Goal: Information Seeking & Learning: Find specific fact

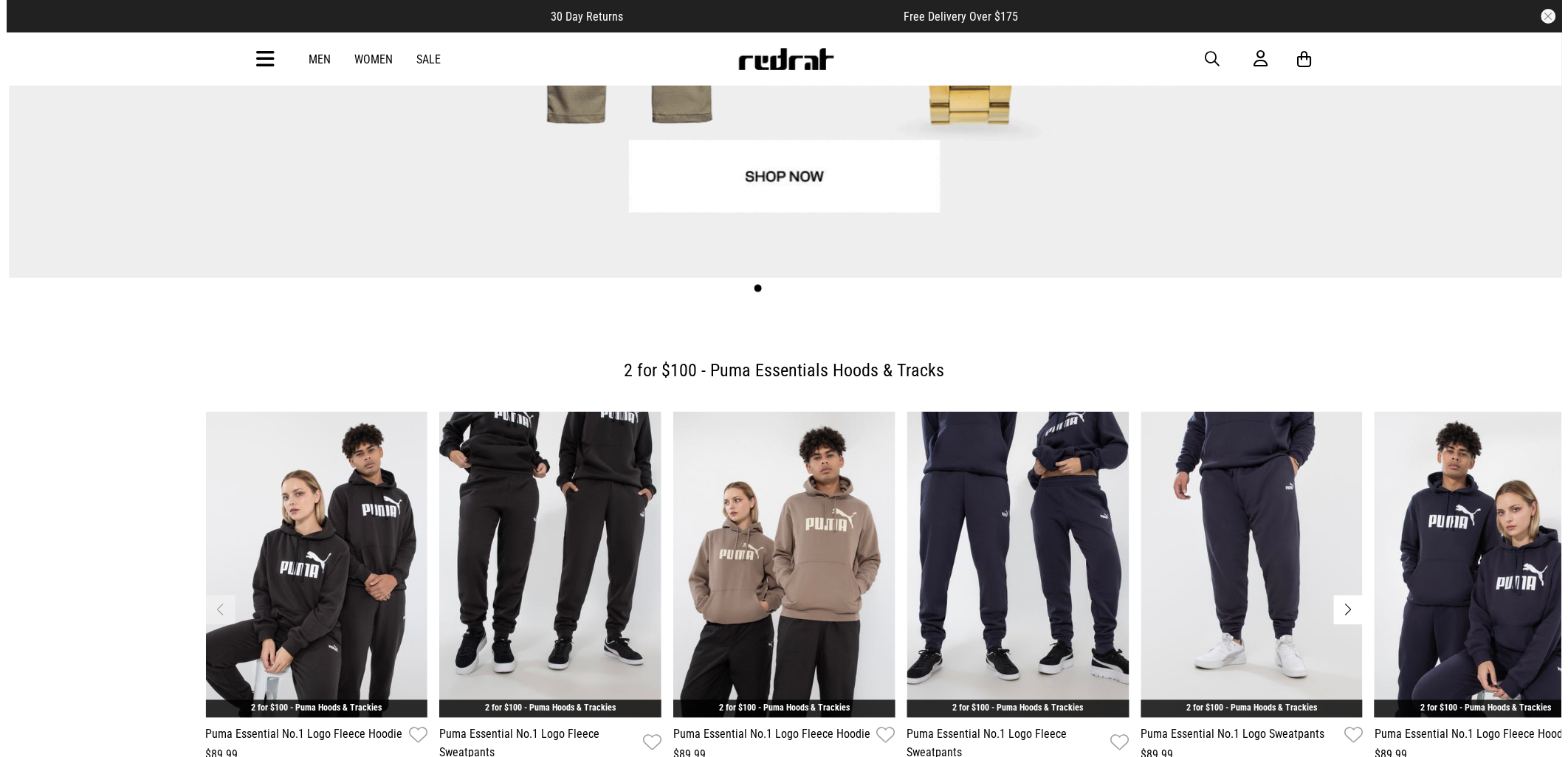
scroll to position [82, 0]
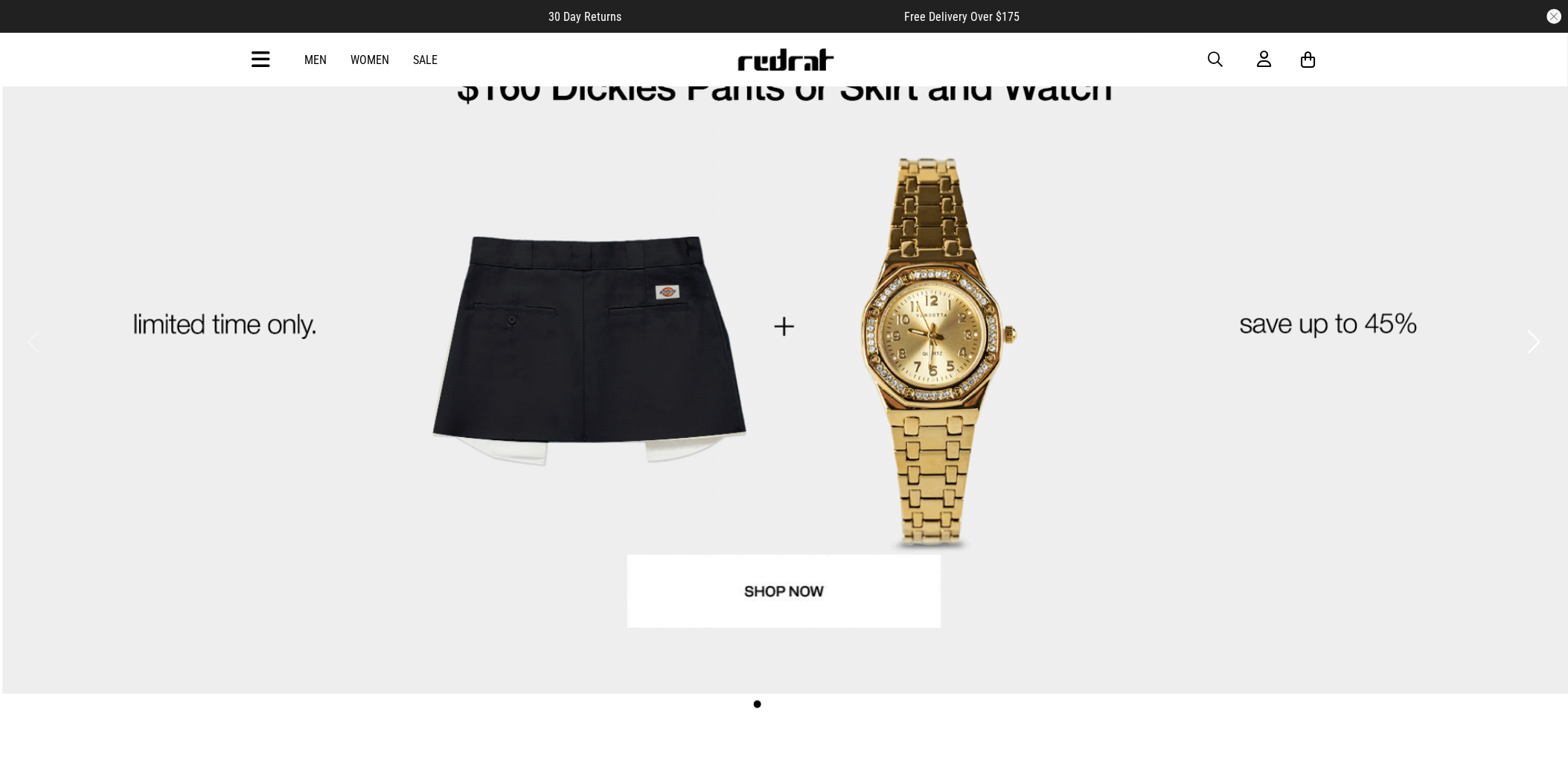
click at [264, 55] on icon at bounding box center [262, 59] width 18 height 25
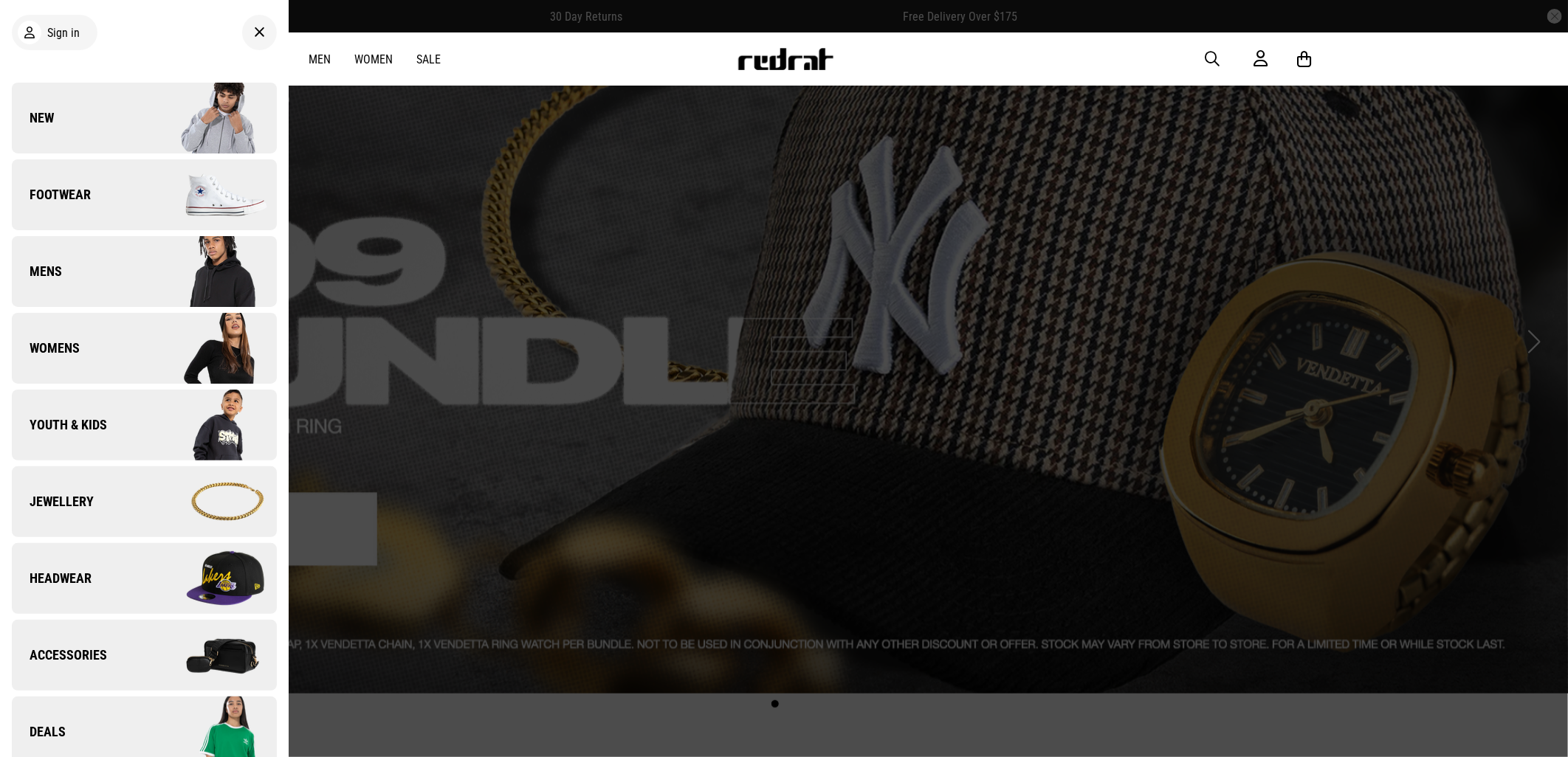
scroll to position [409, 0]
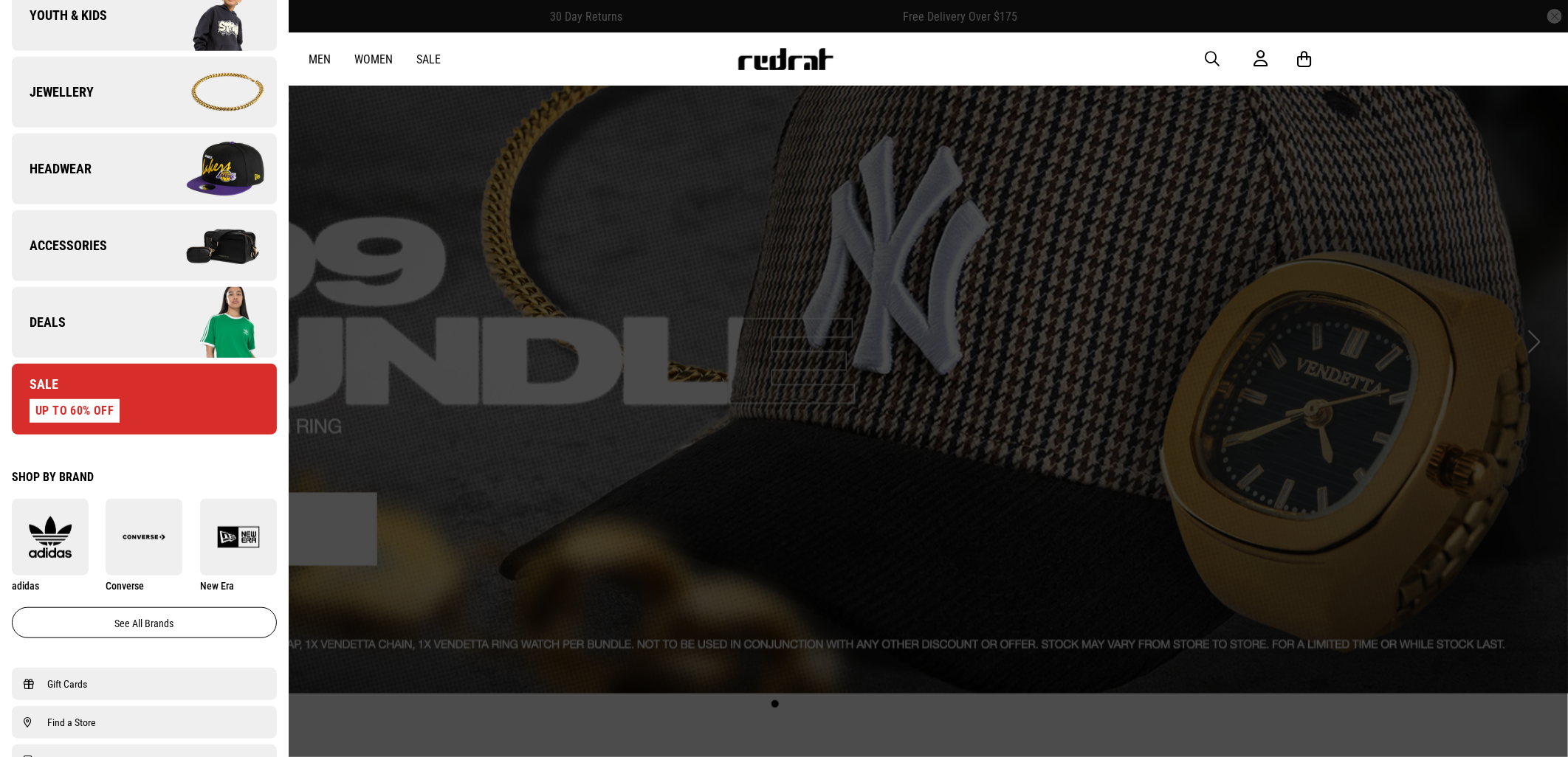
click at [111, 305] on link "Deals" at bounding box center [144, 322] width 265 height 71
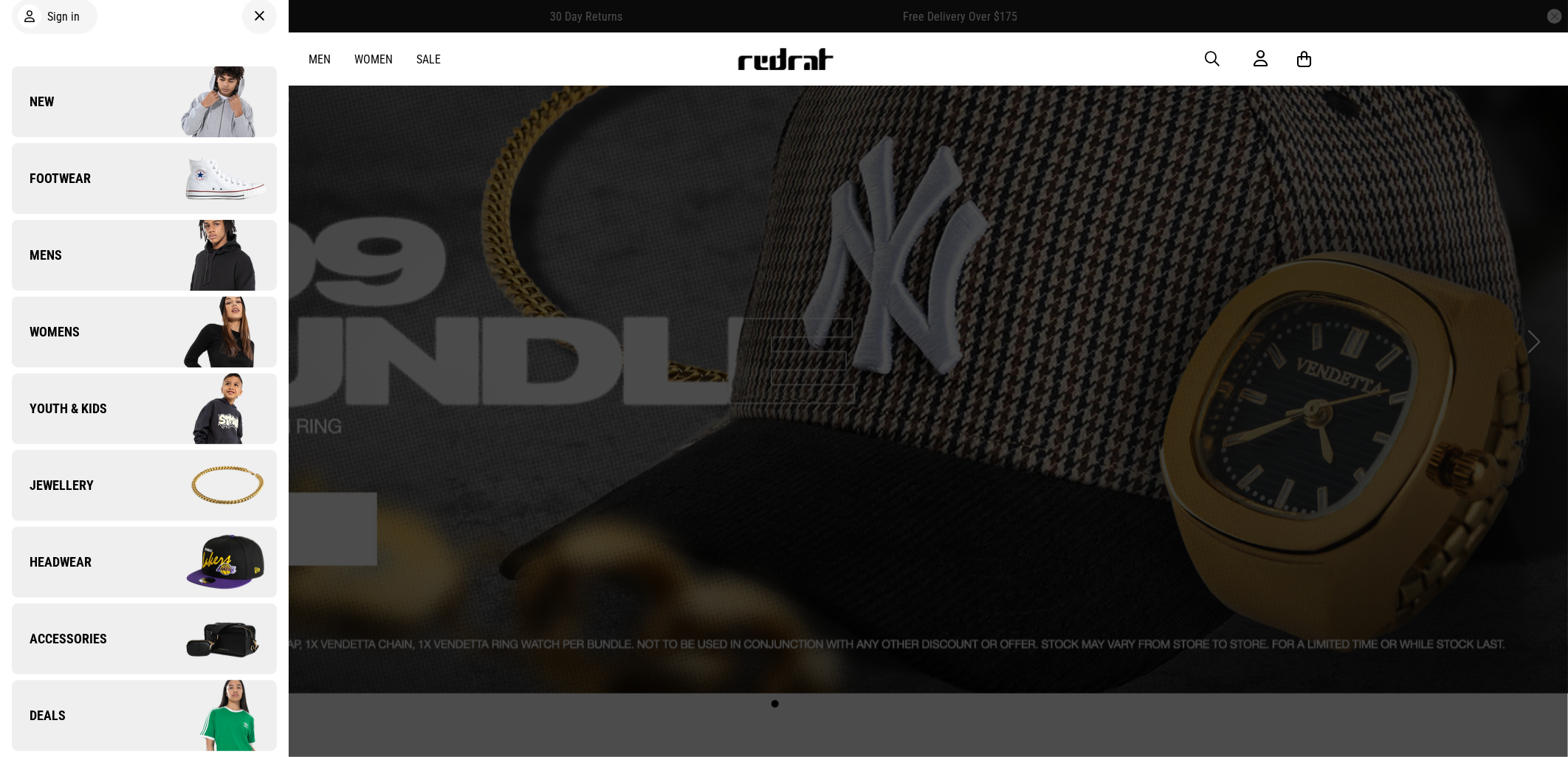
scroll to position [0, 0]
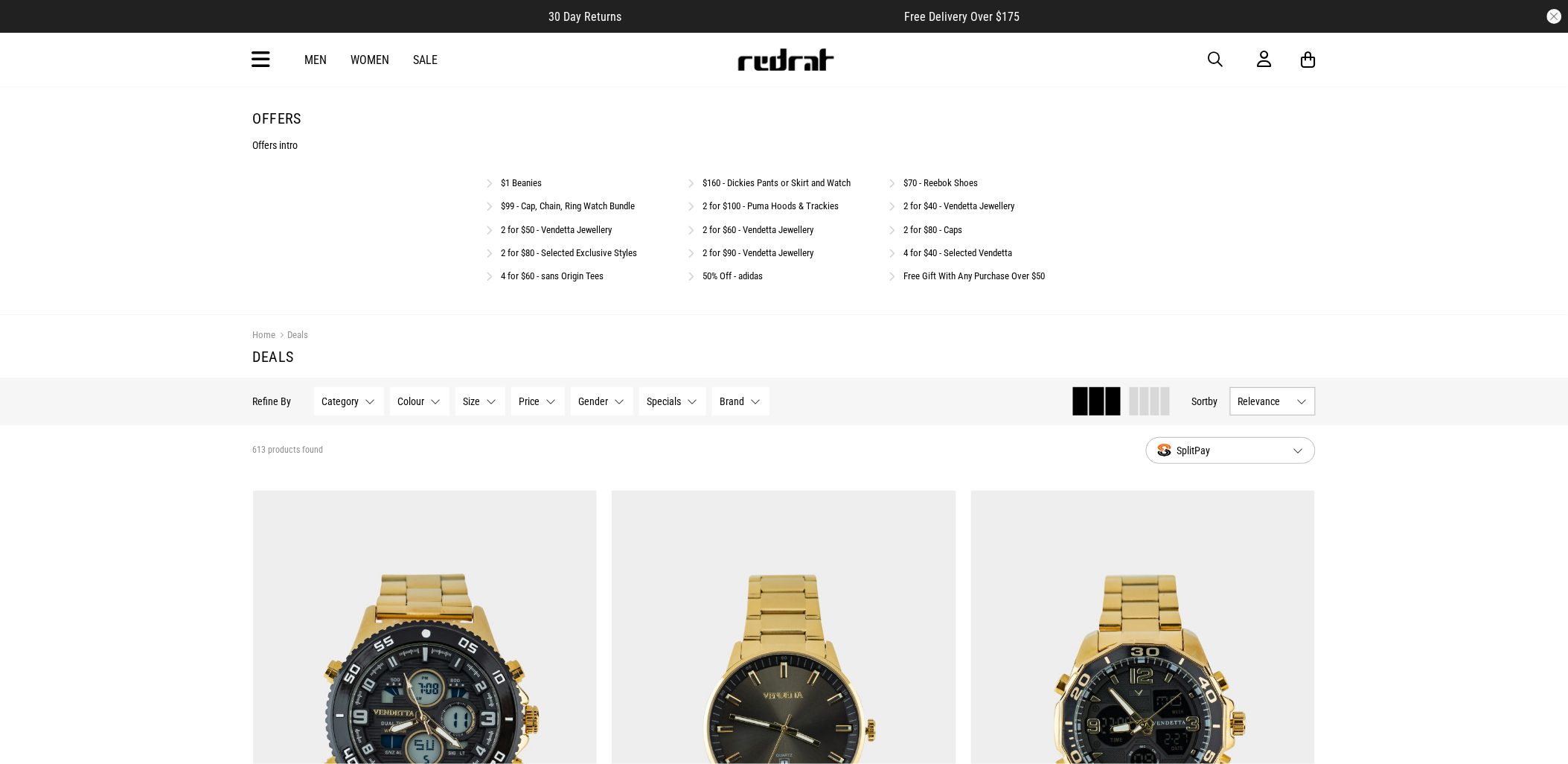
click at [539, 209] on link "$99 - Cap, Chain, Ring Watch Bundle" at bounding box center [568, 206] width 134 height 11
click at [540, 202] on link "$99 - Cap, Chain, Ring Watch Bundle" at bounding box center [568, 206] width 134 height 11
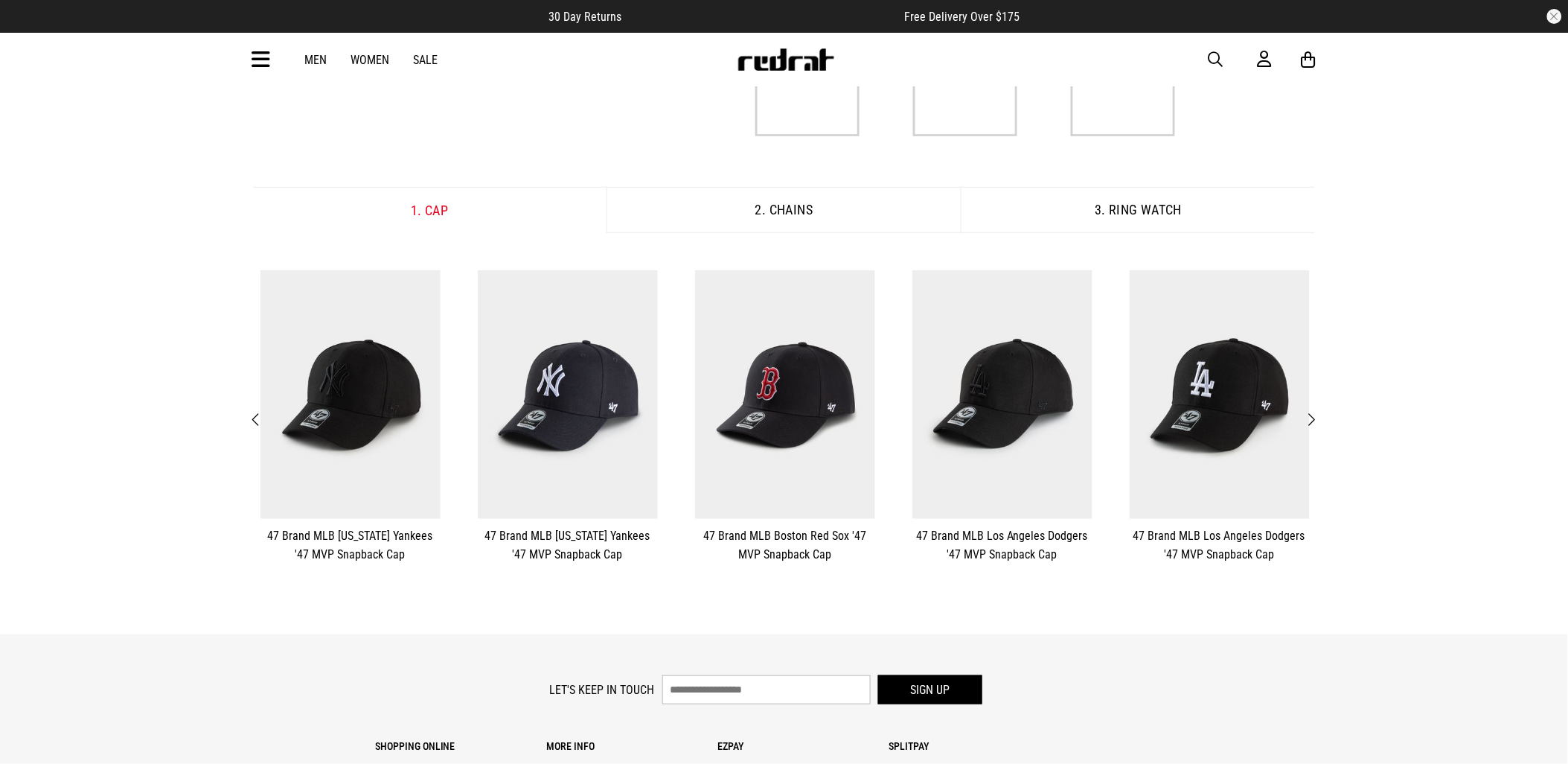
click at [1316, 419] on span "Next" at bounding box center [1312, 420] width 10 height 18
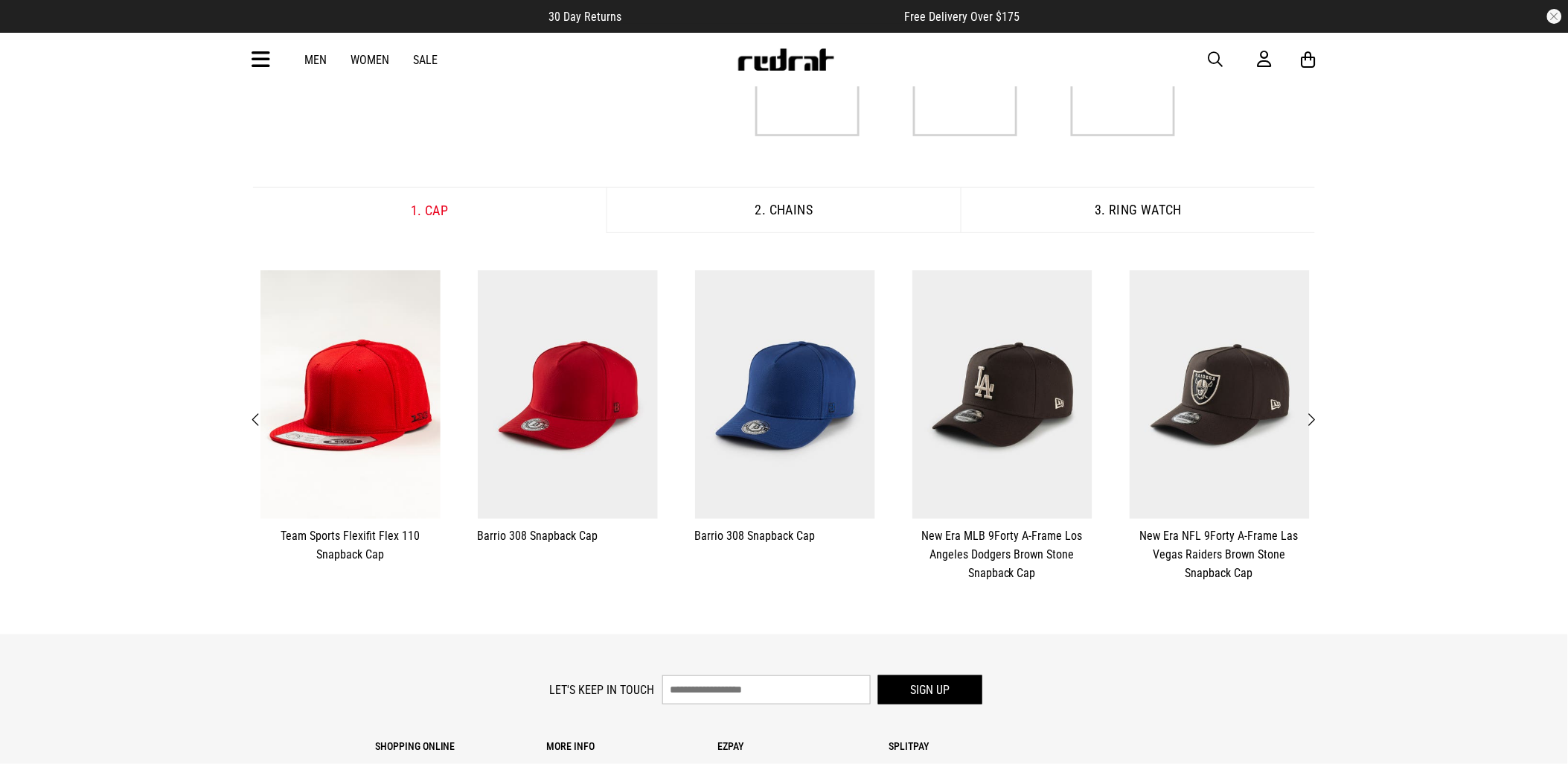
click at [1316, 419] on span "Next" at bounding box center [1312, 420] width 10 height 18
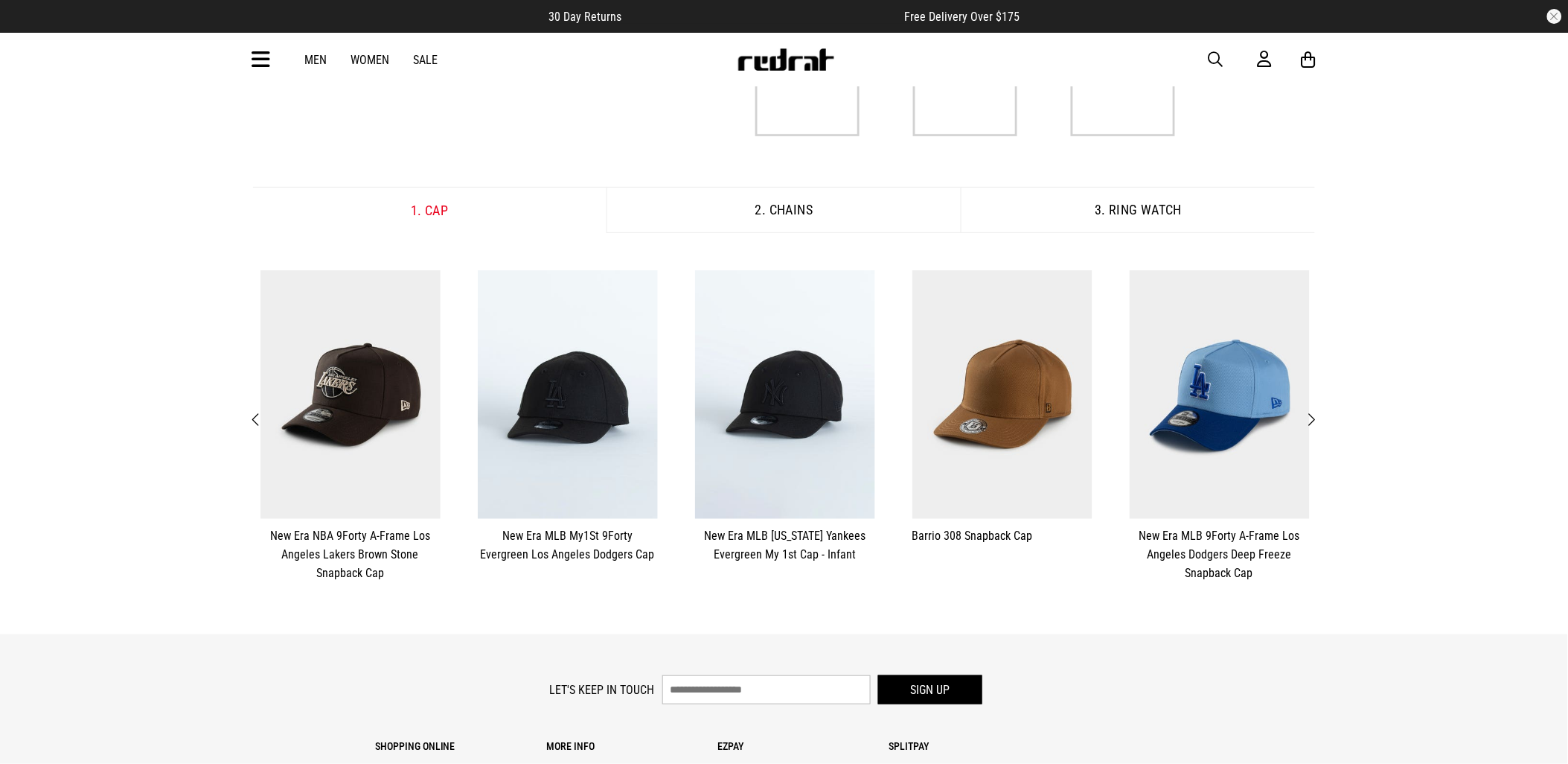
click at [1313, 421] on span "Next" at bounding box center [1312, 420] width 10 height 18
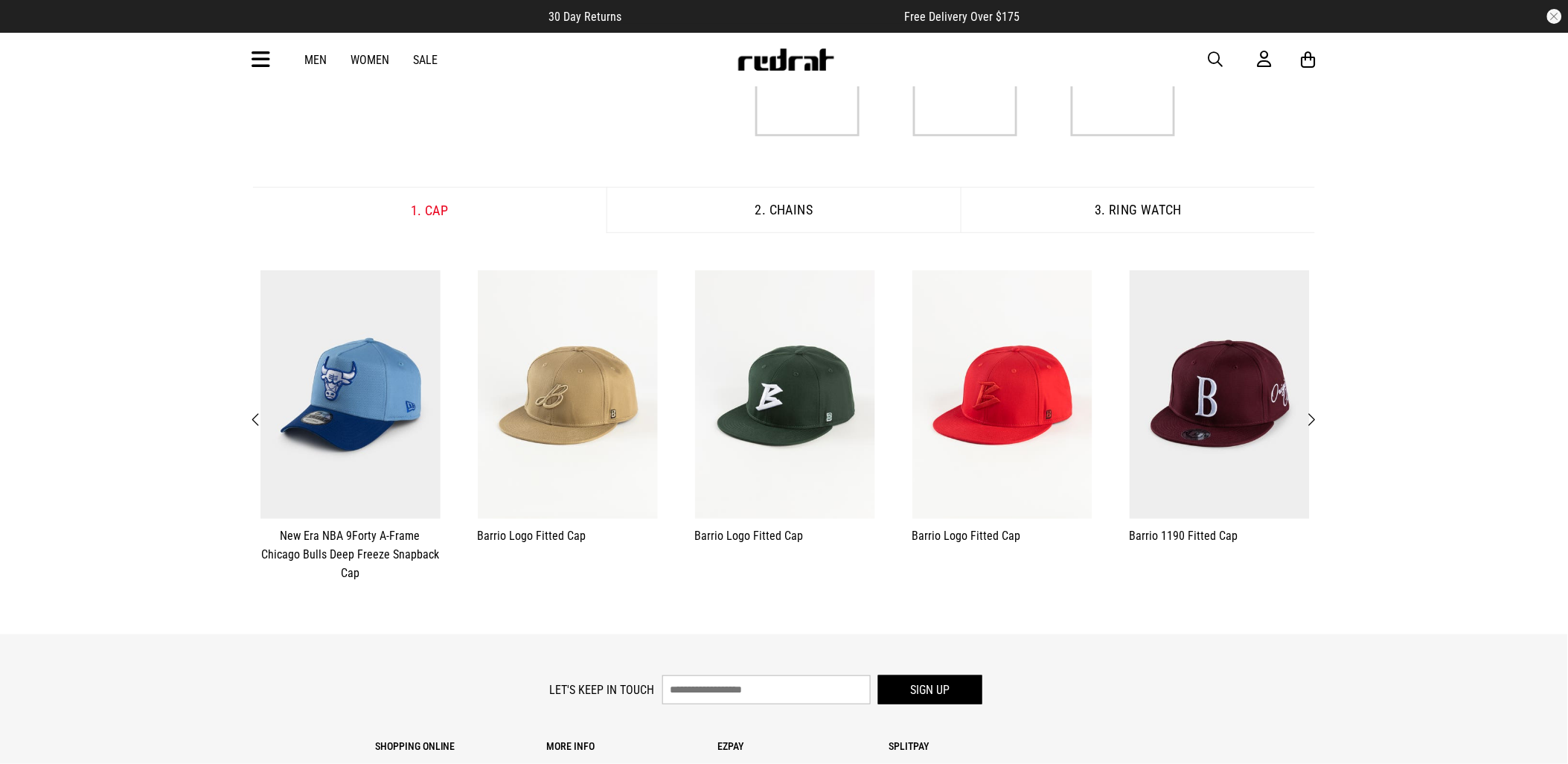
click at [1313, 421] on span "Next" at bounding box center [1312, 420] width 10 height 18
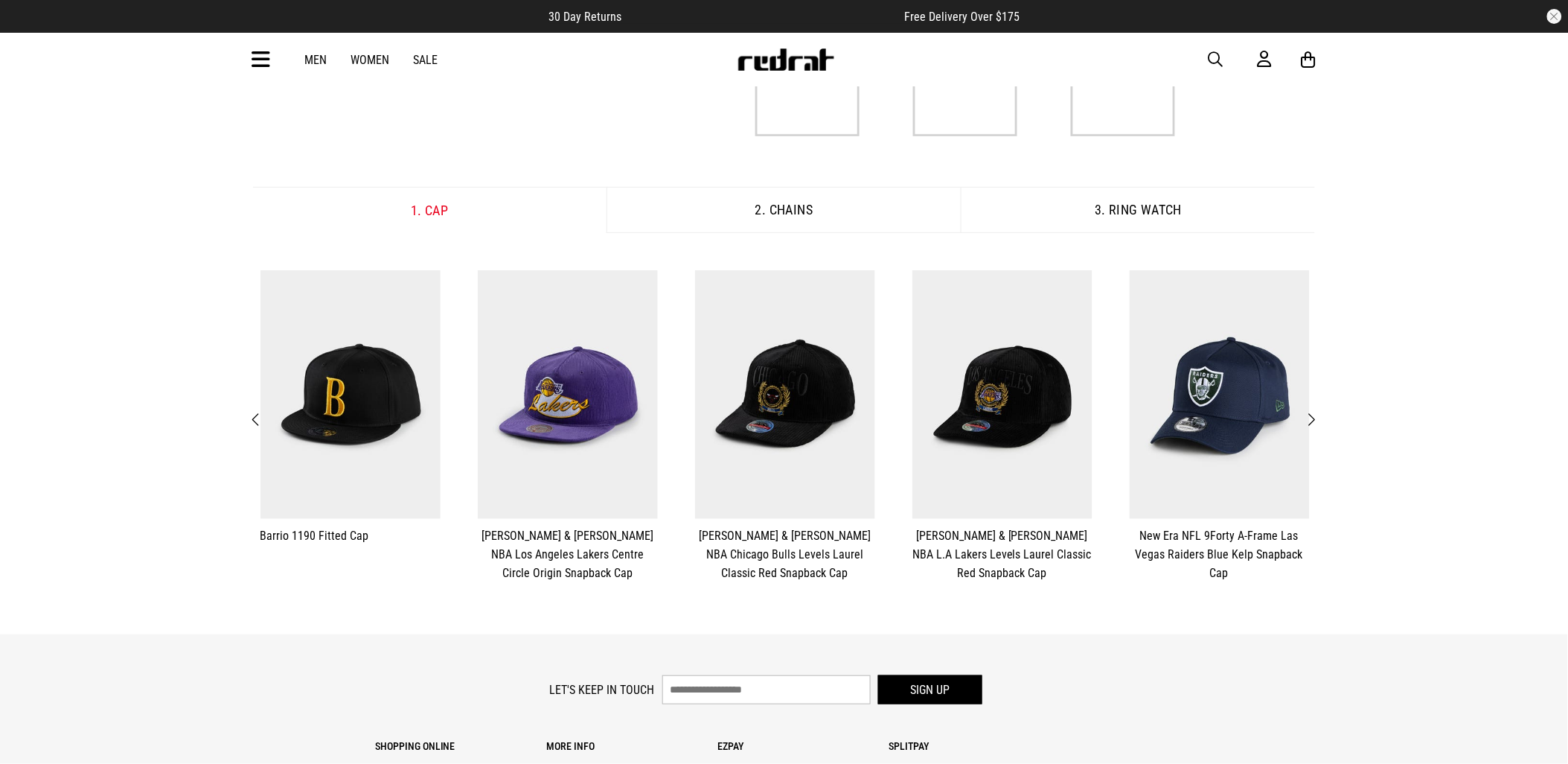
click at [1311, 423] on span "Next" at bounding box center [1312, 420] width 10 height 18
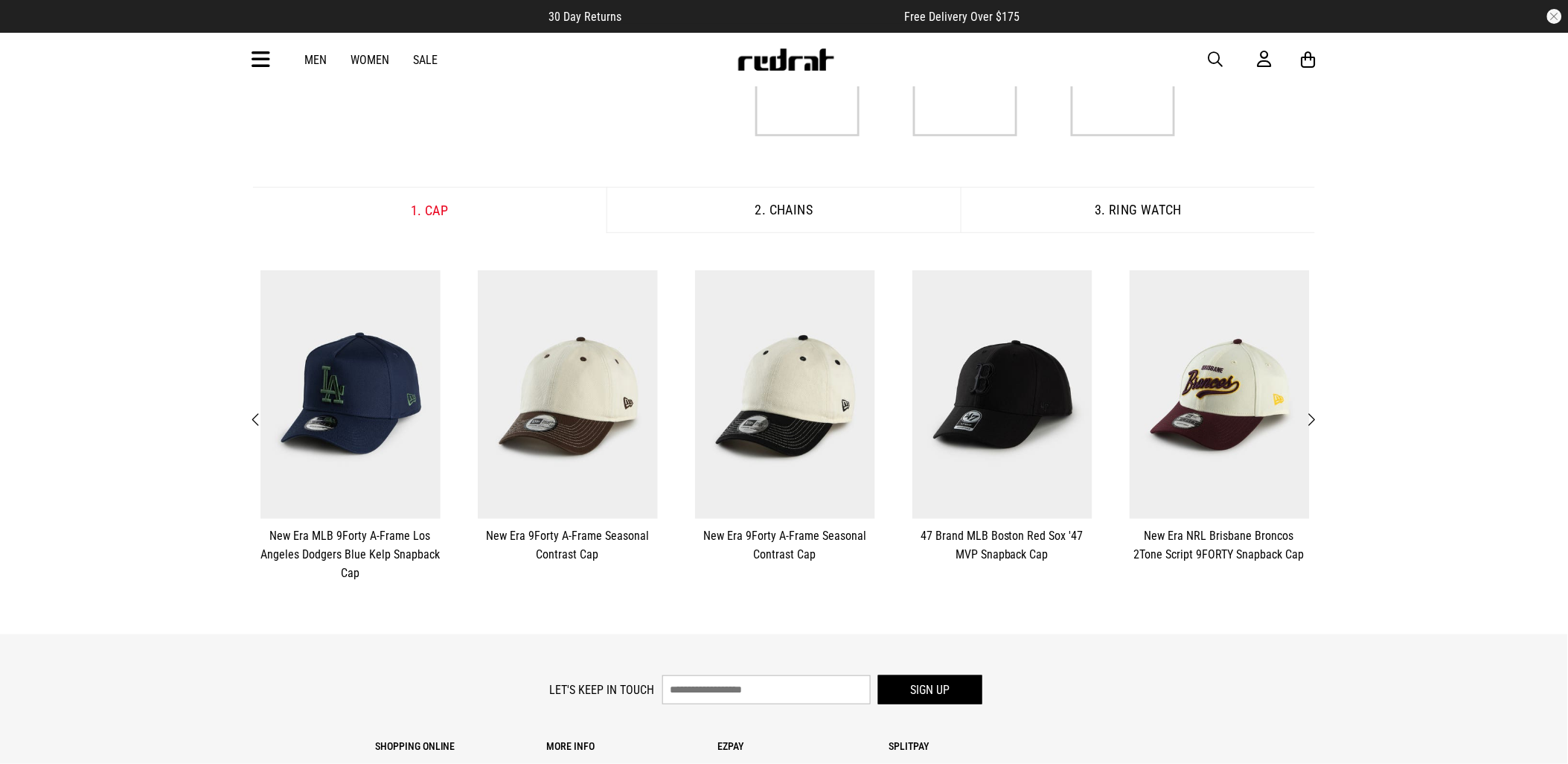
click at [1311, 423] on span "Next" at bounding box center [1312, 420] width 10 height 18
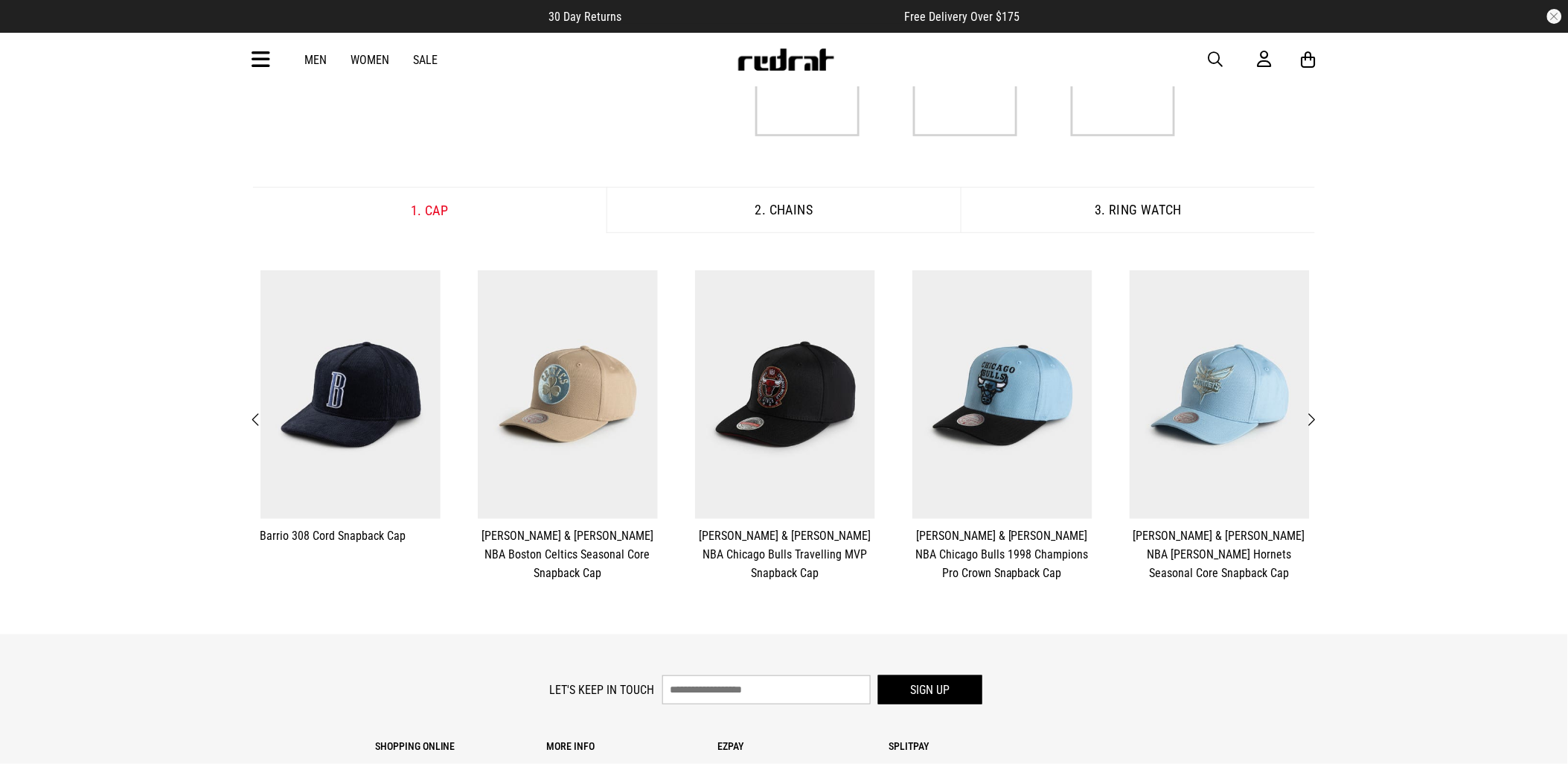
click at [1311, 423] on span "Next" at bounding box center [1312, 420] width 10 height 18
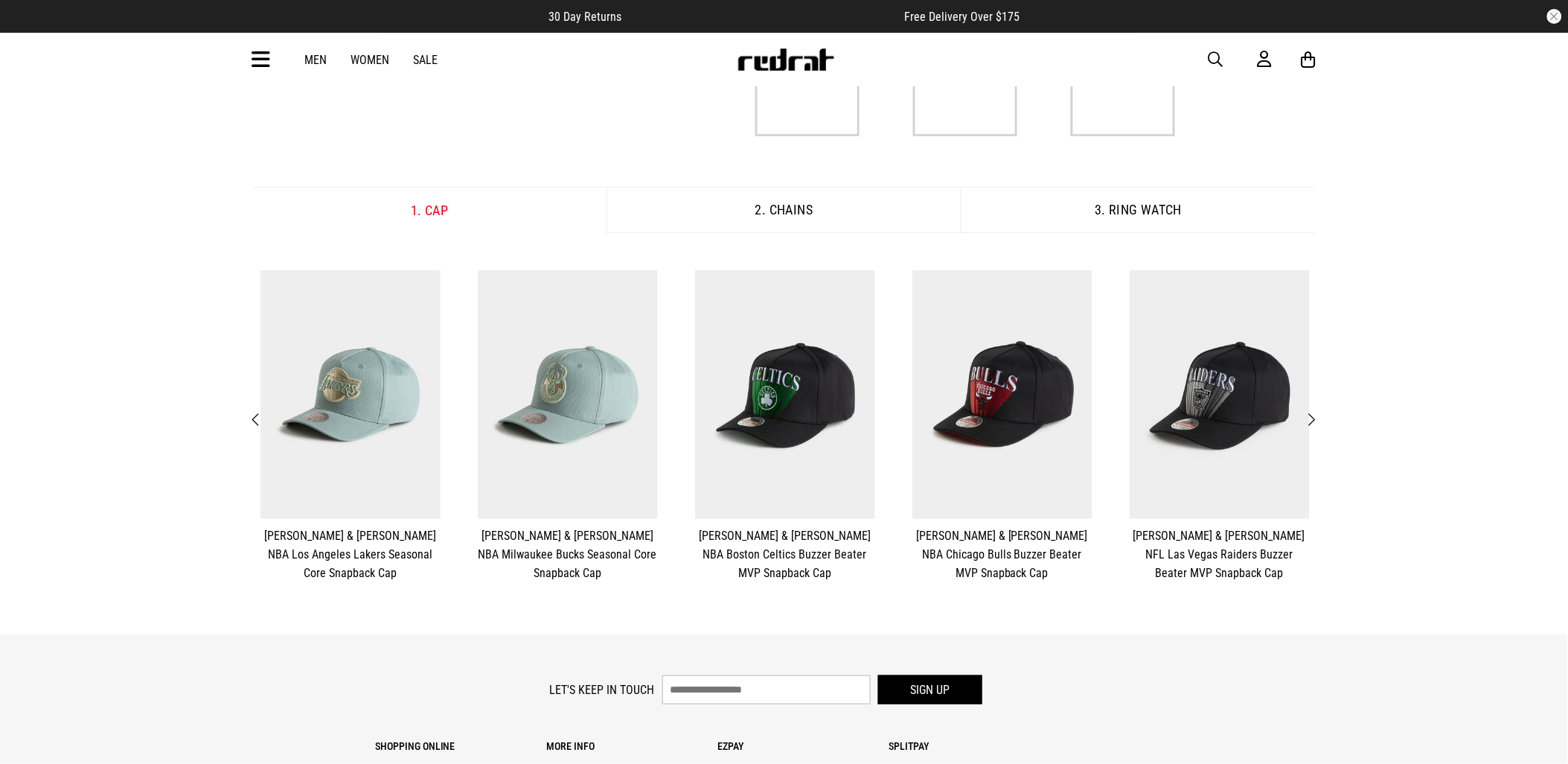
click at [1311, 423] on span "Next" at bounding box center [1312, 420] width 10 height 18
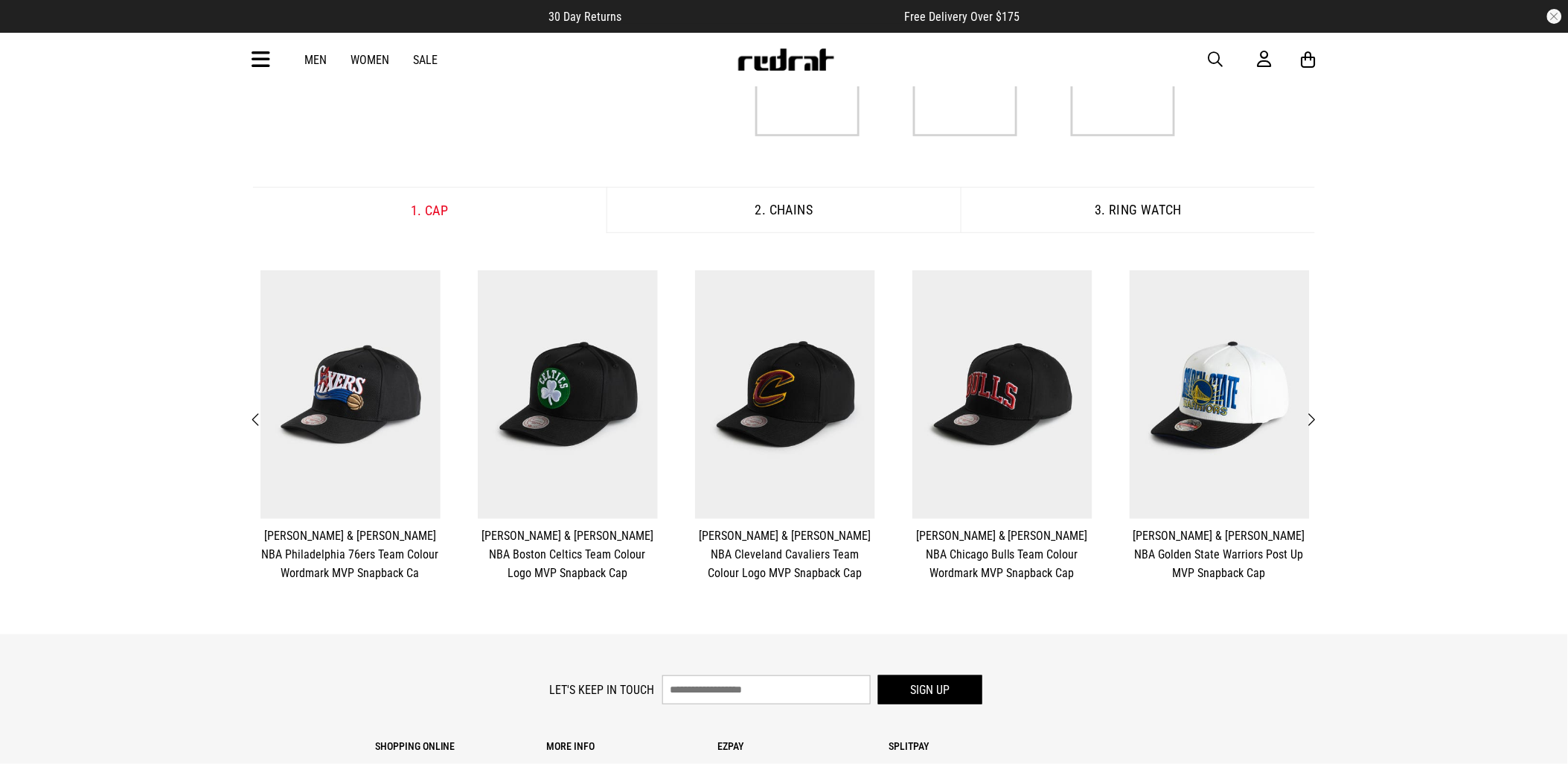
click at [1311, 423] on span "Next" at bounding box center [1312, 420] width 10 height 18
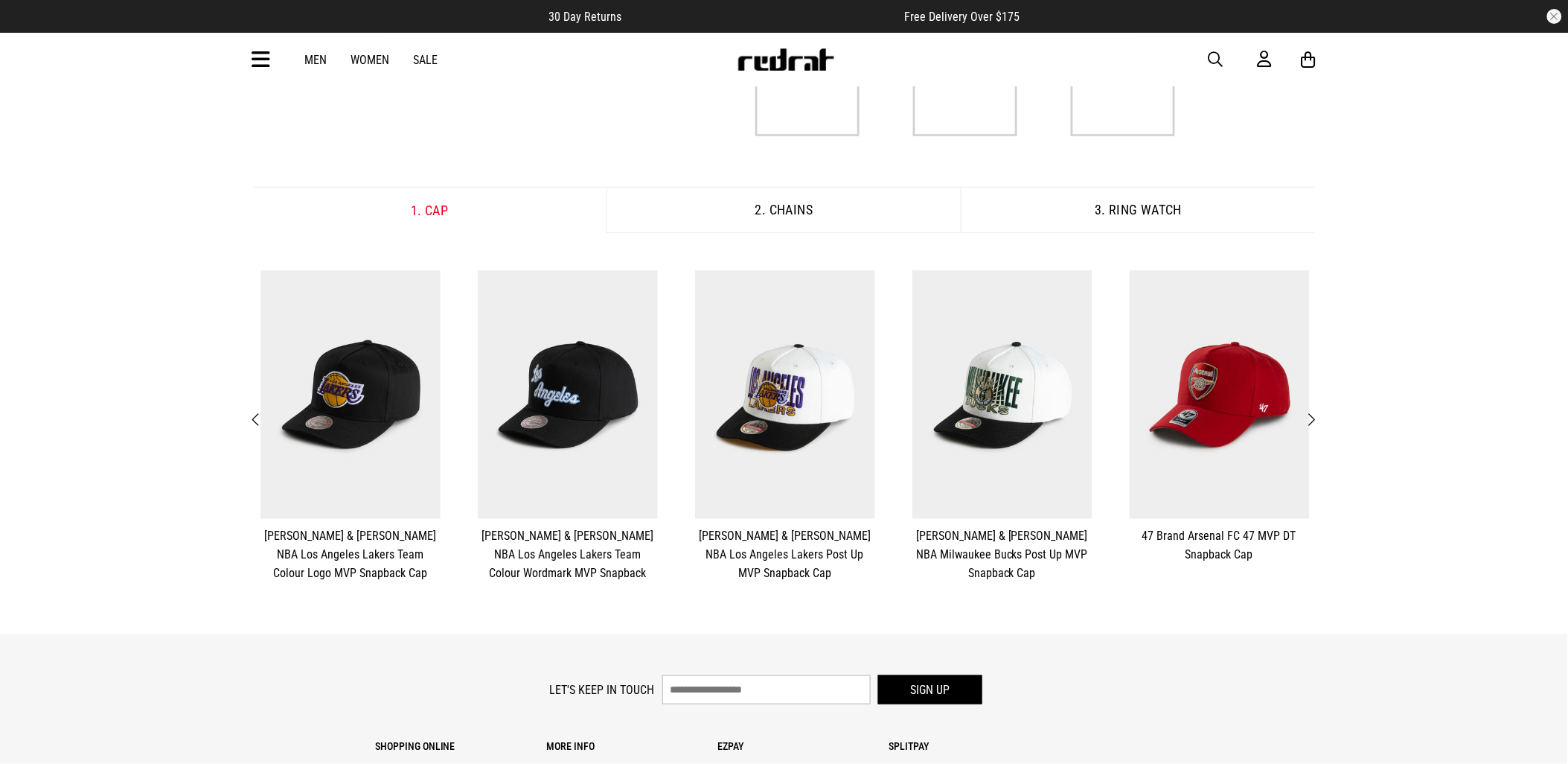
click at [1311, 423] on span "Next" at bounding box center [1312, 420] width 10 height 18
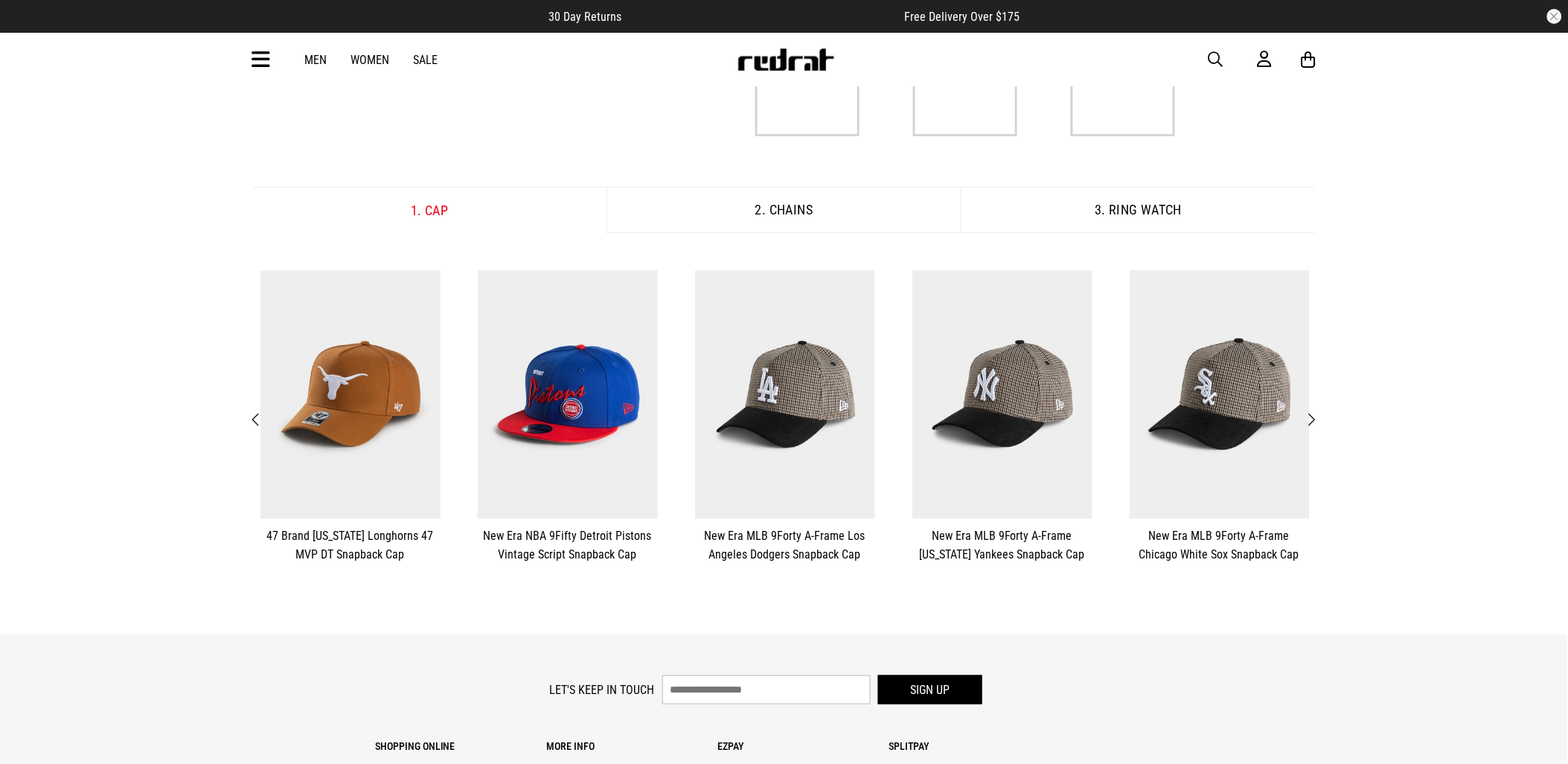
click at [1311, 423] on span "Next" at bounding box center [1312, 420] width 10 height 18
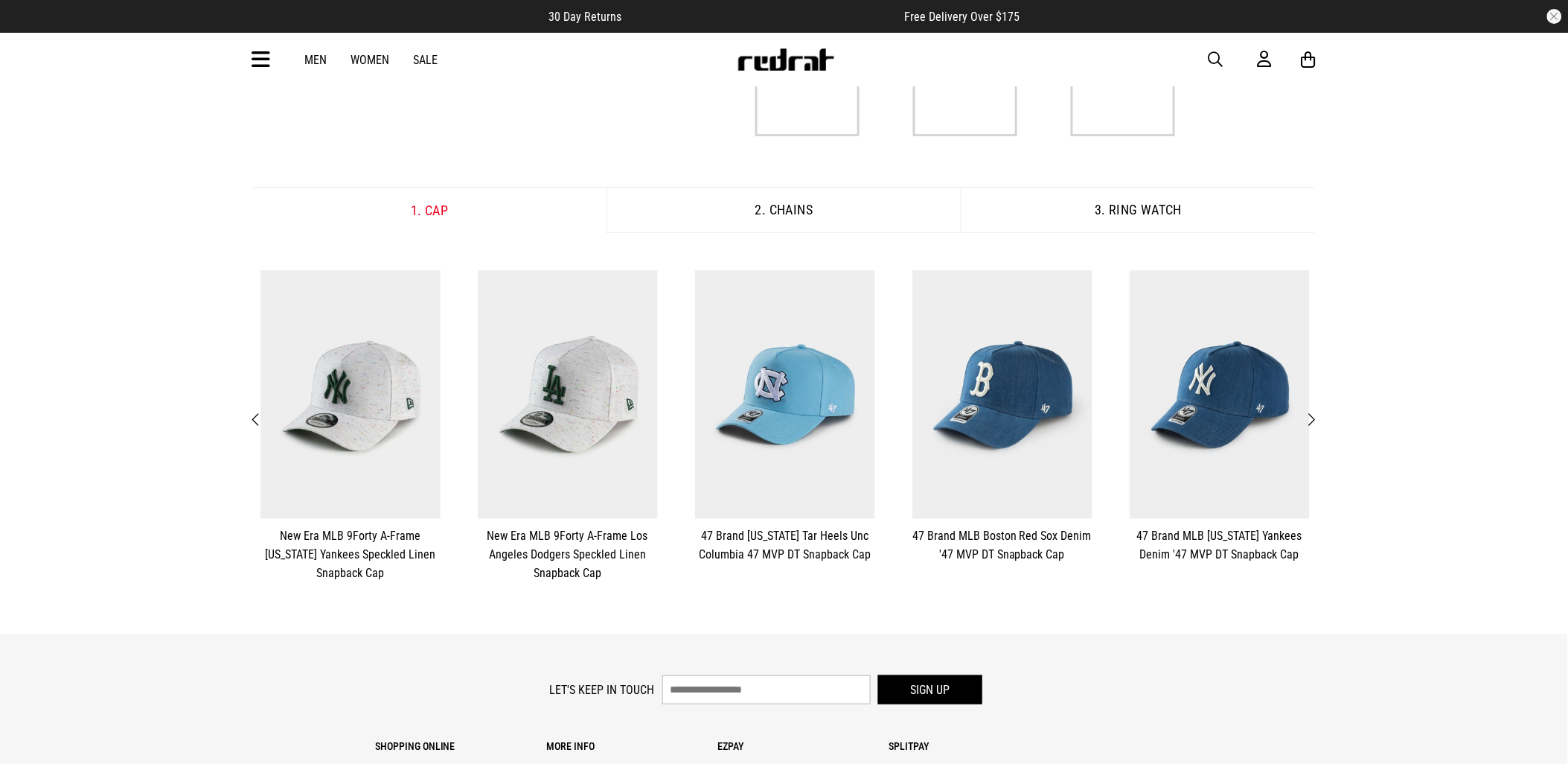
click at [1311, 423] on span "Next" at bounding box center [1312, 420] width 10 height 18
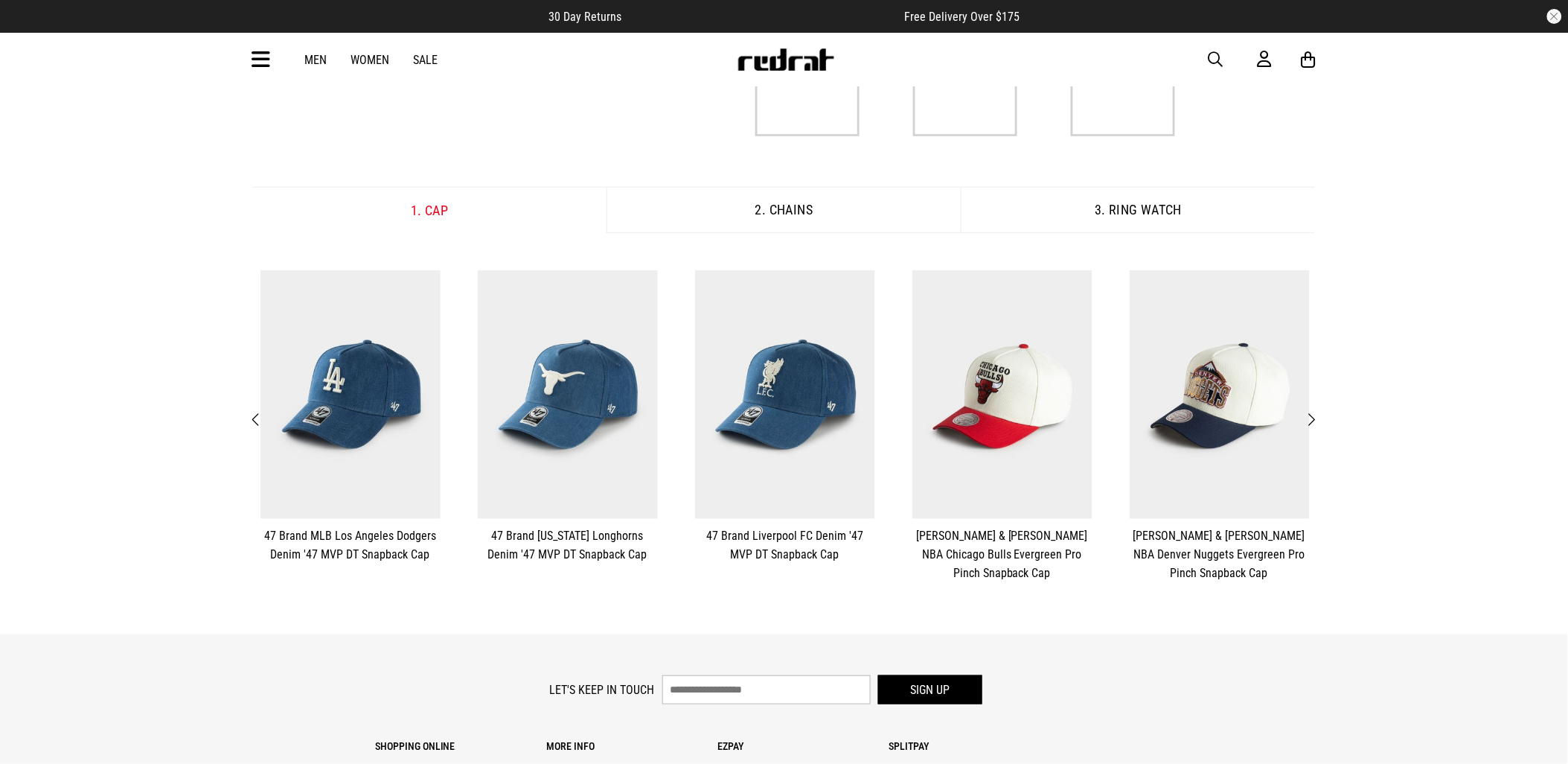
click at [1319, 410] on div "**********" at bounding box center [784, 426] width 1085 height 327
click at [1316, 421] on span "Next" at bounding box center [1312, 420] width 10 height 18
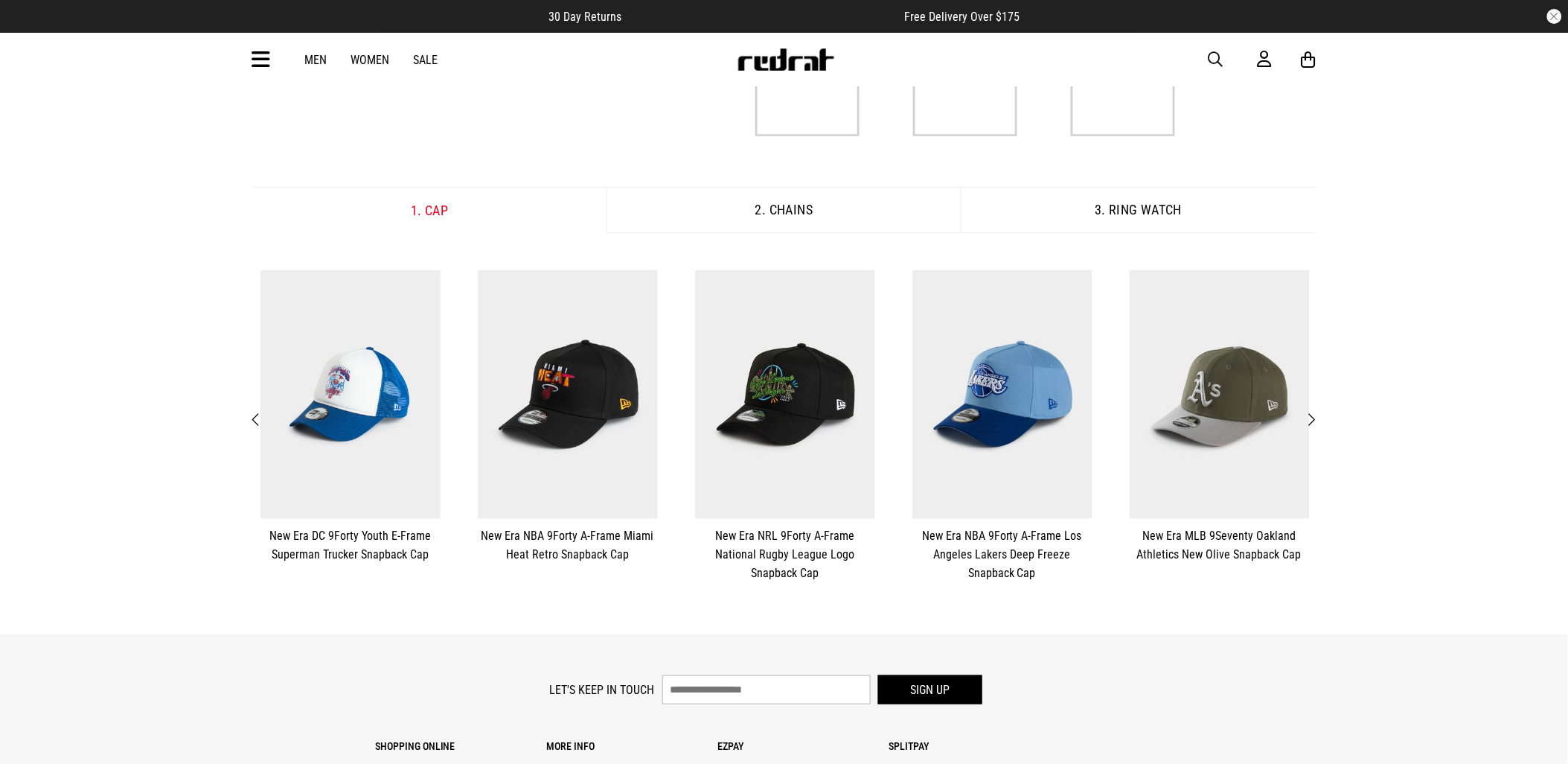
click at [1315, 425] on span "Next" at bounding box center [1312, 420] width 10 height 18
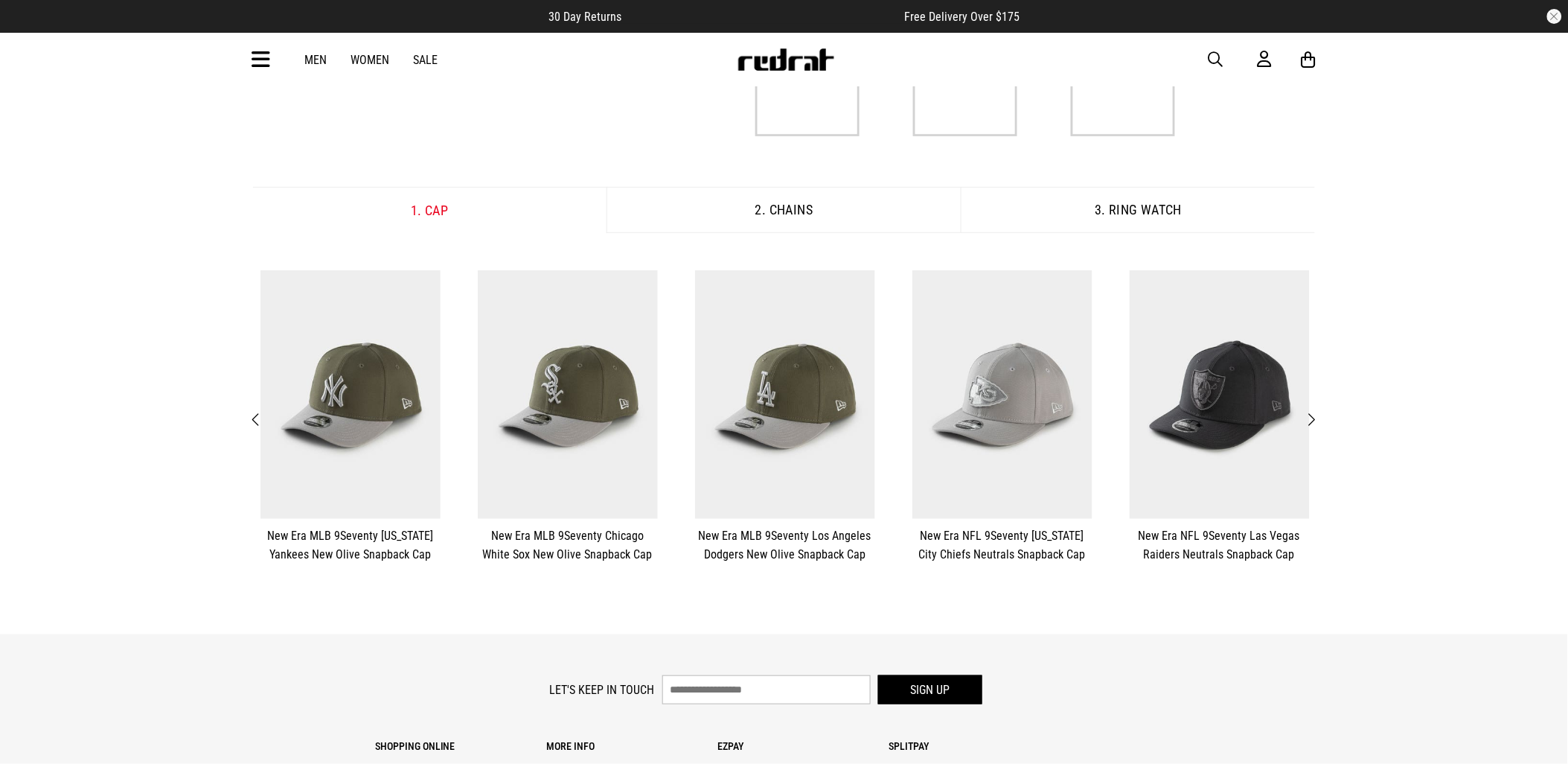
click at [1315, 425] on span "Next" at bounding box center [1312, 420] width 10 height 18
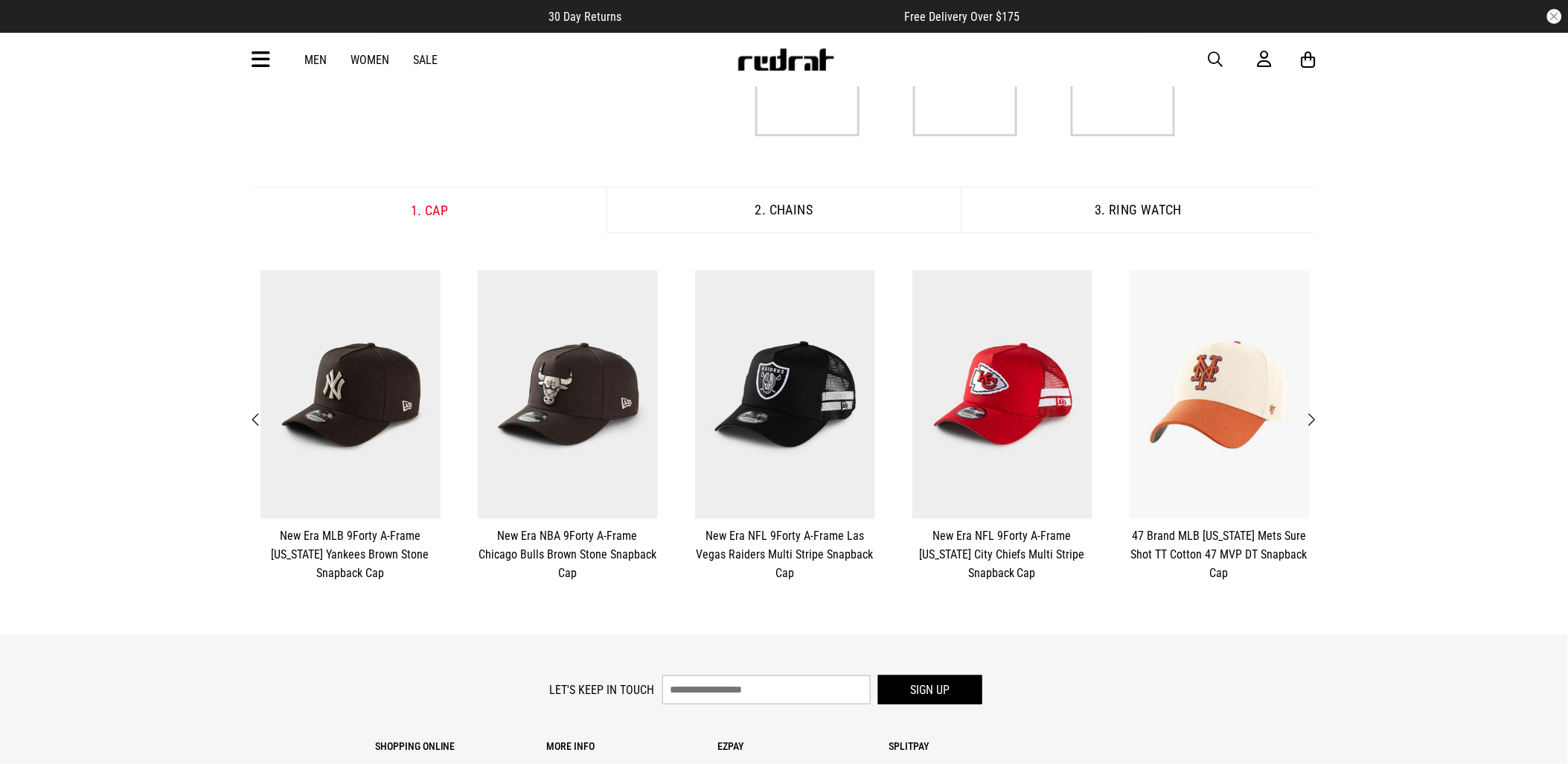
click at [1315, 425] on span "Next" at bounding box center [1312, 420] width 10 height 18
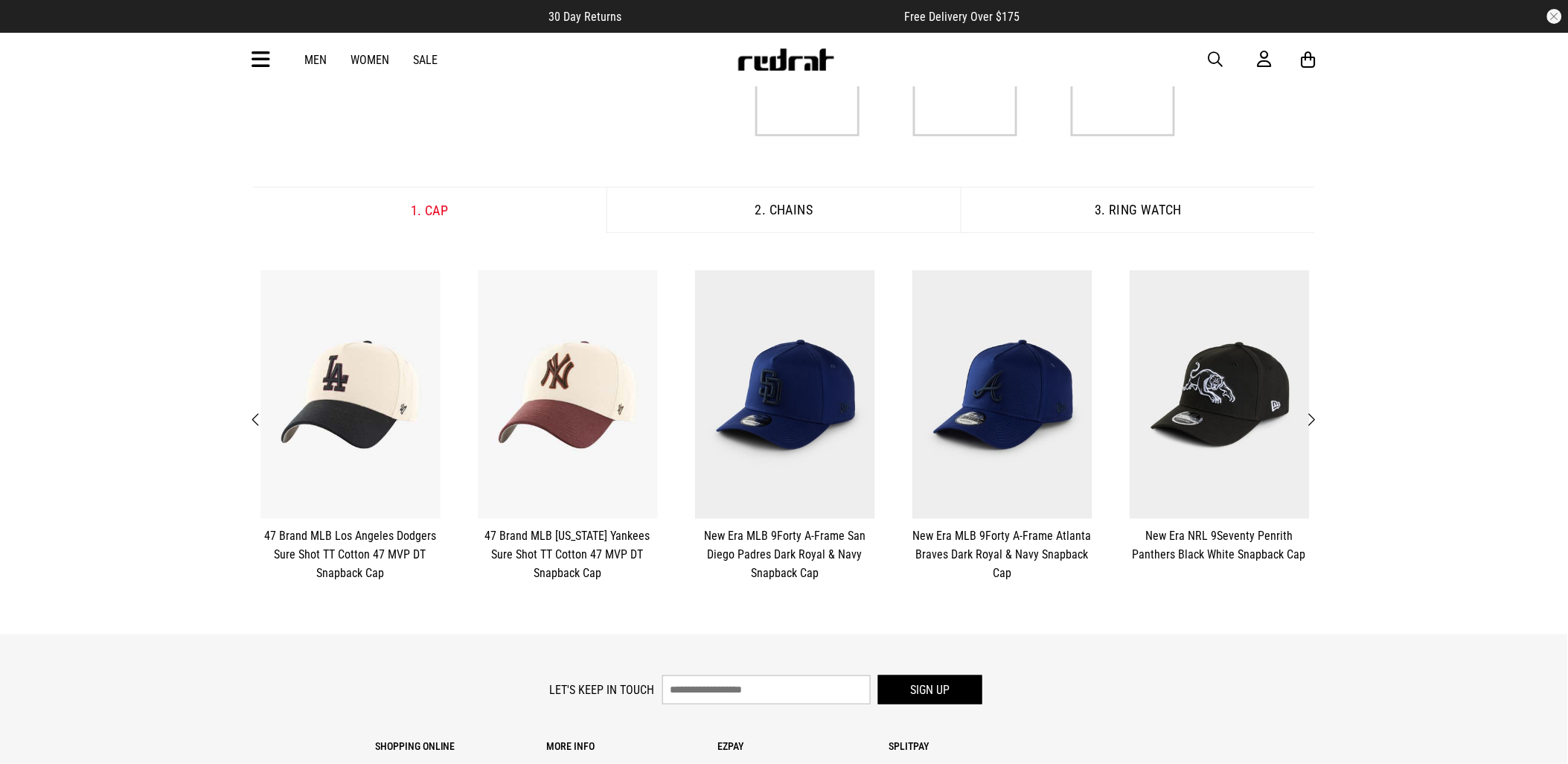
click at [1315, 425] on span "Next" at bounding box center [1312, 420] width 10 height 18
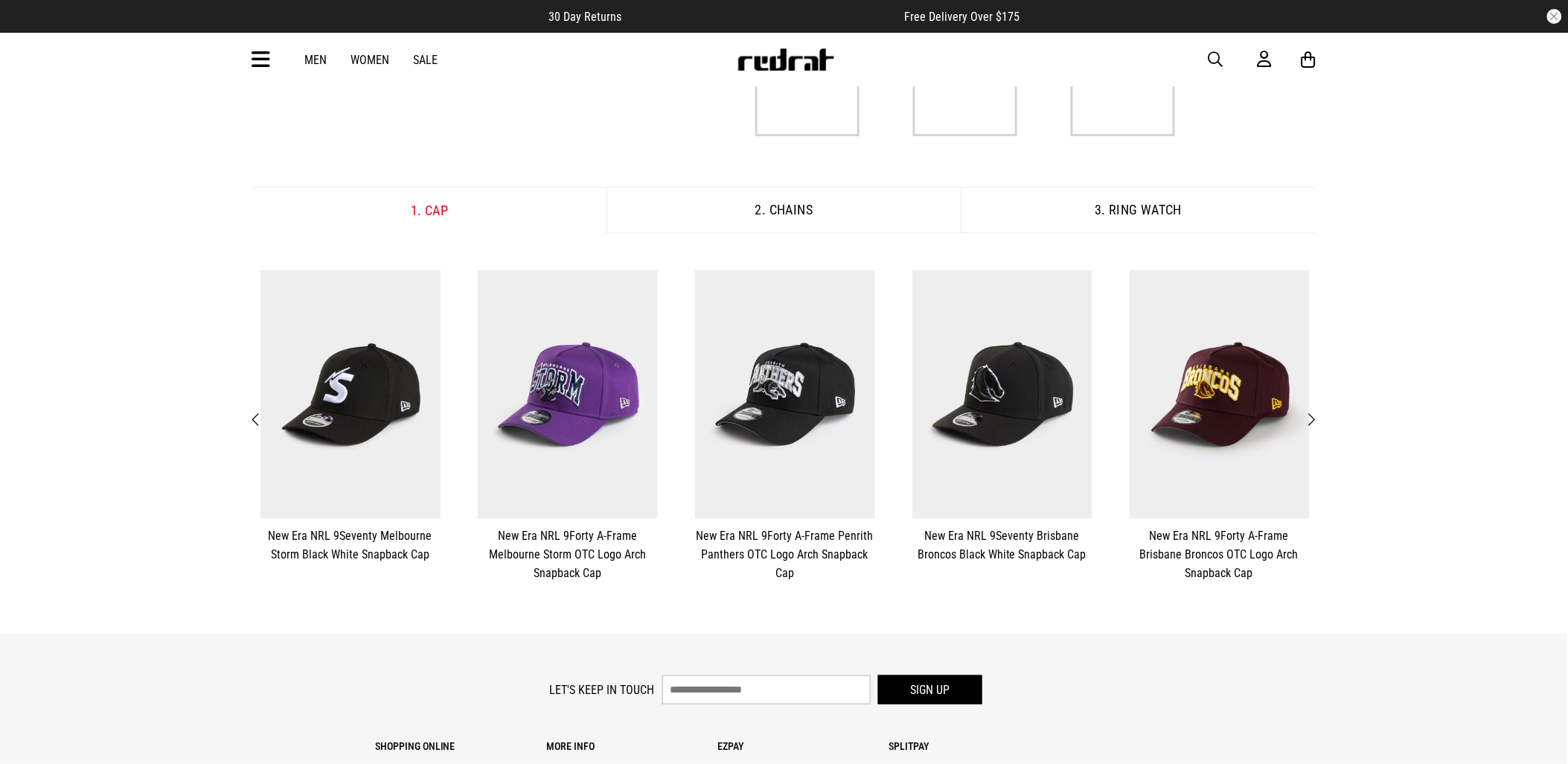
click at [1315, 425] on span "Next" at bounding box center [1312, 420] width 10 height 18
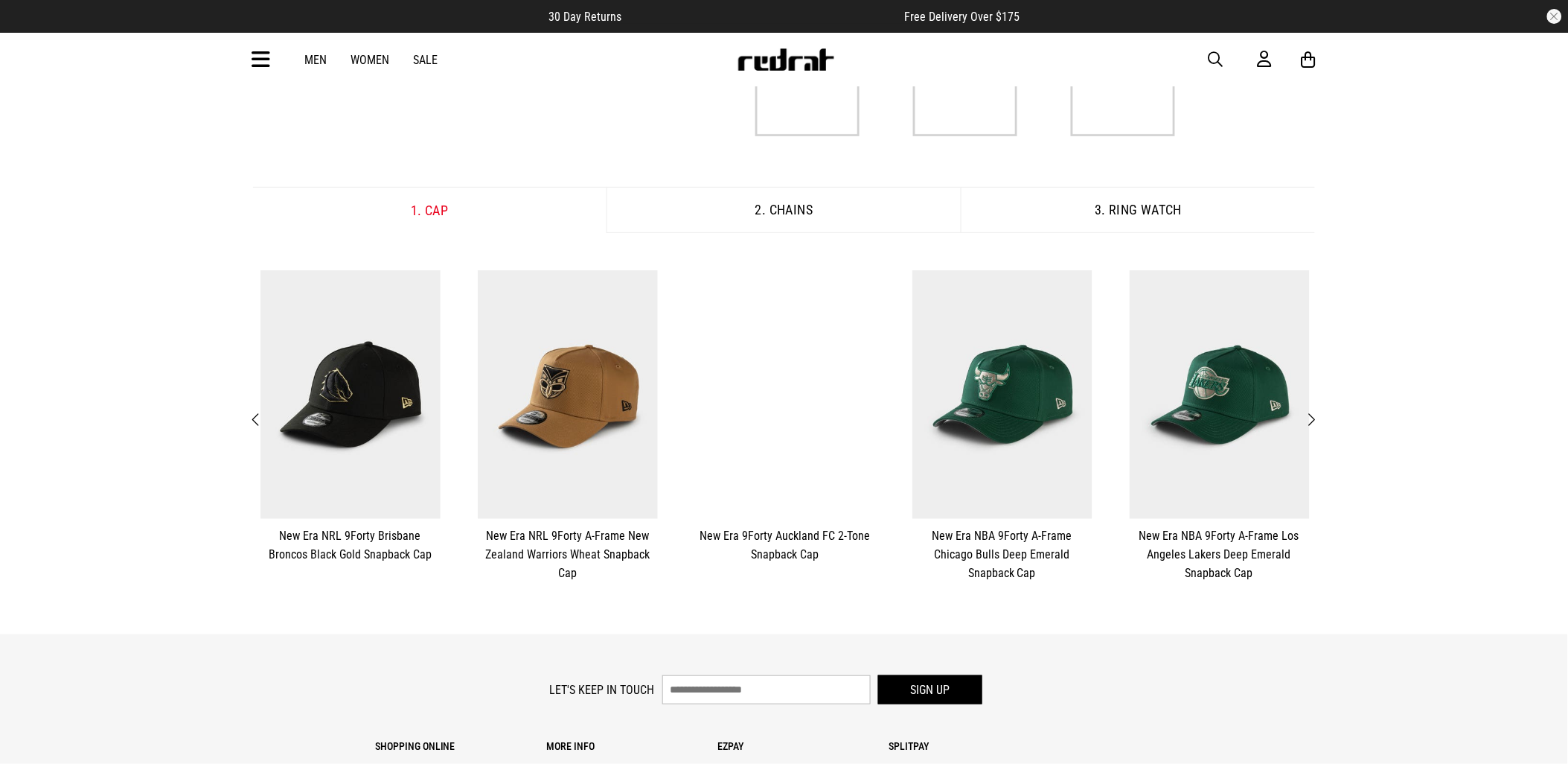
click at [1315, 425] on span "Next" at bounding box center [1312, 420] width 10 height 18
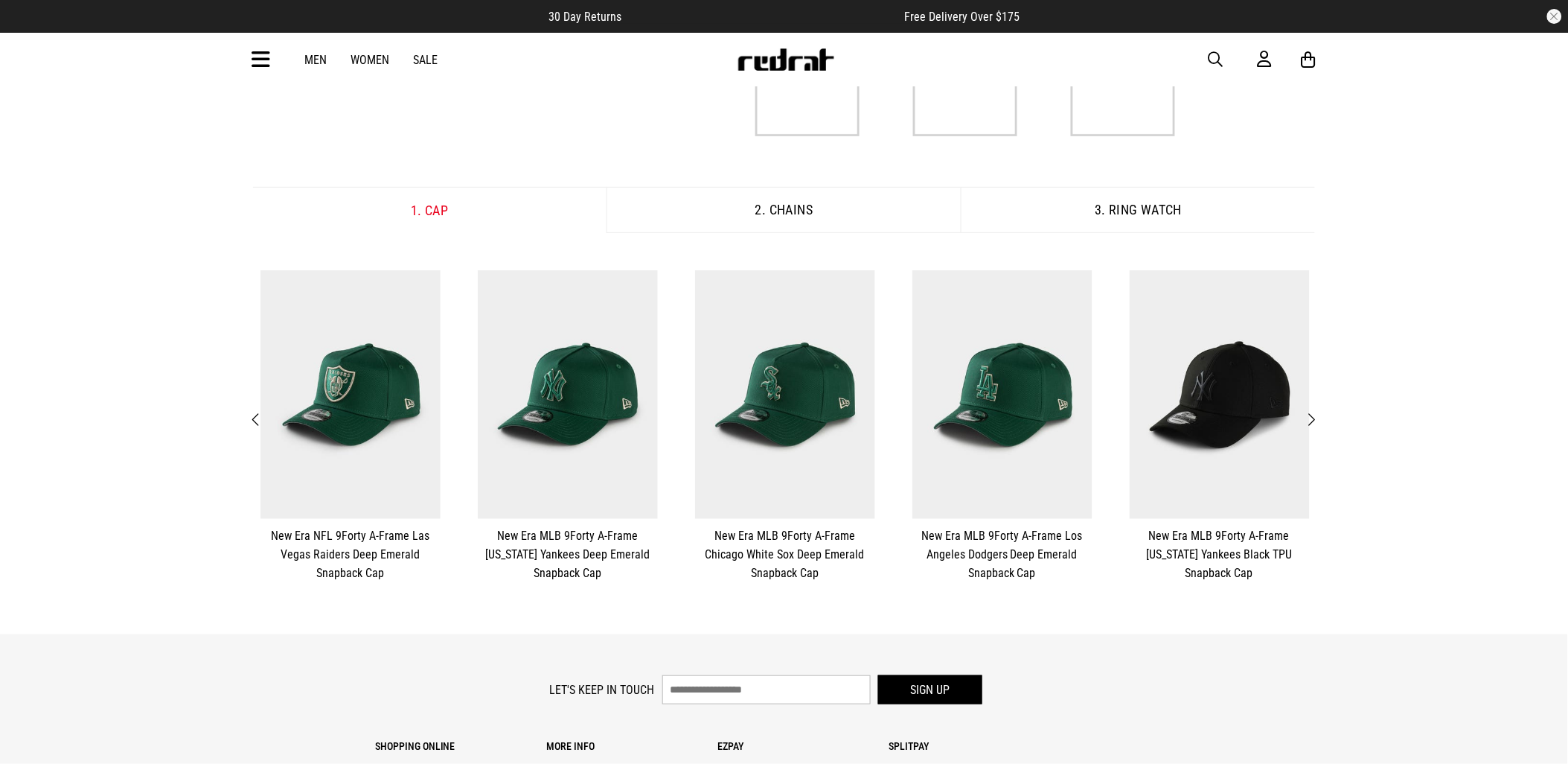
click at [1315, 426] on span "Next" at bounding box center [1312, 420] width 10 height 18
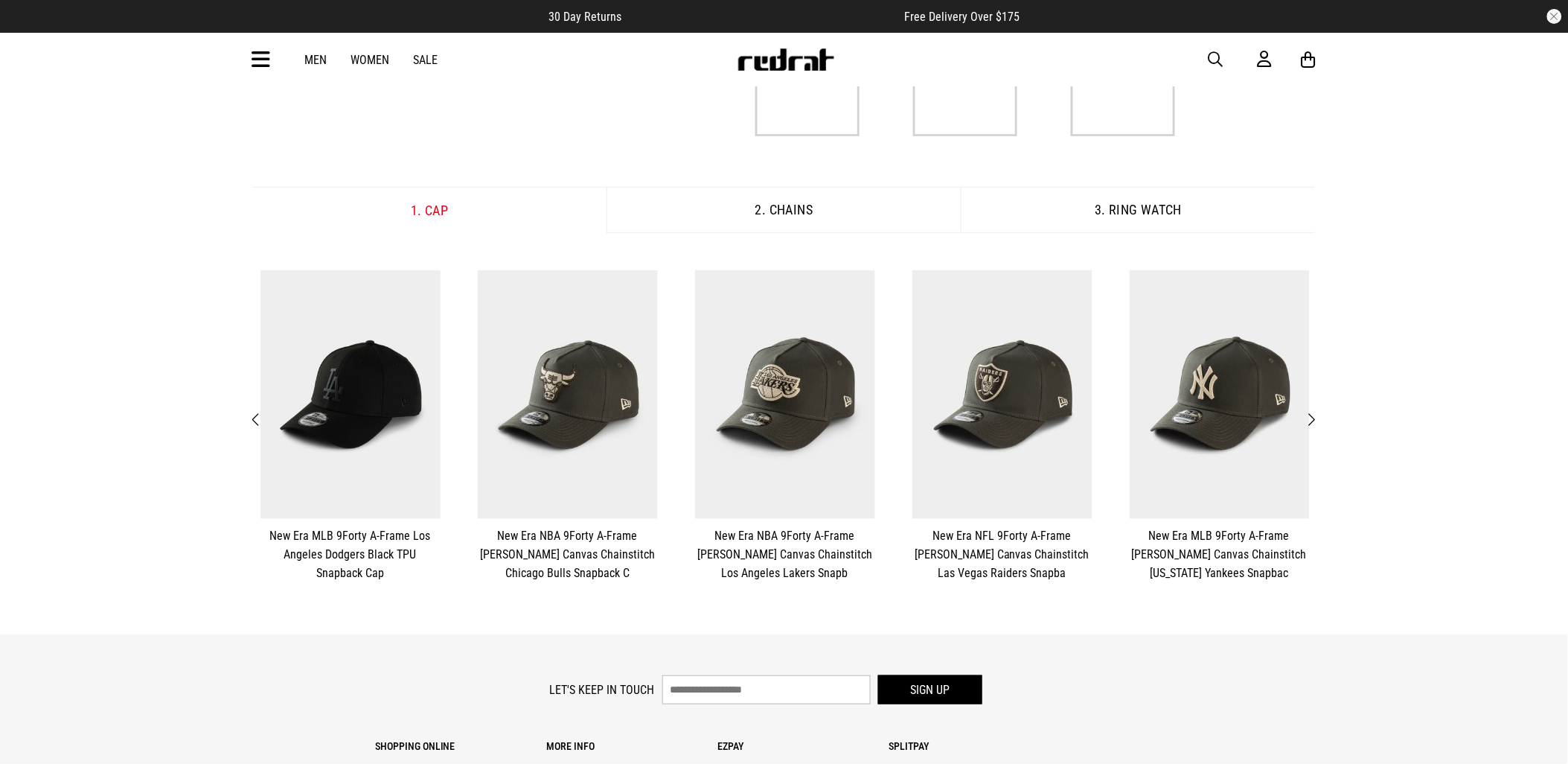
click at [1314, 427] on span "Next" at bounding box center [1312, 420] width 10 height 18
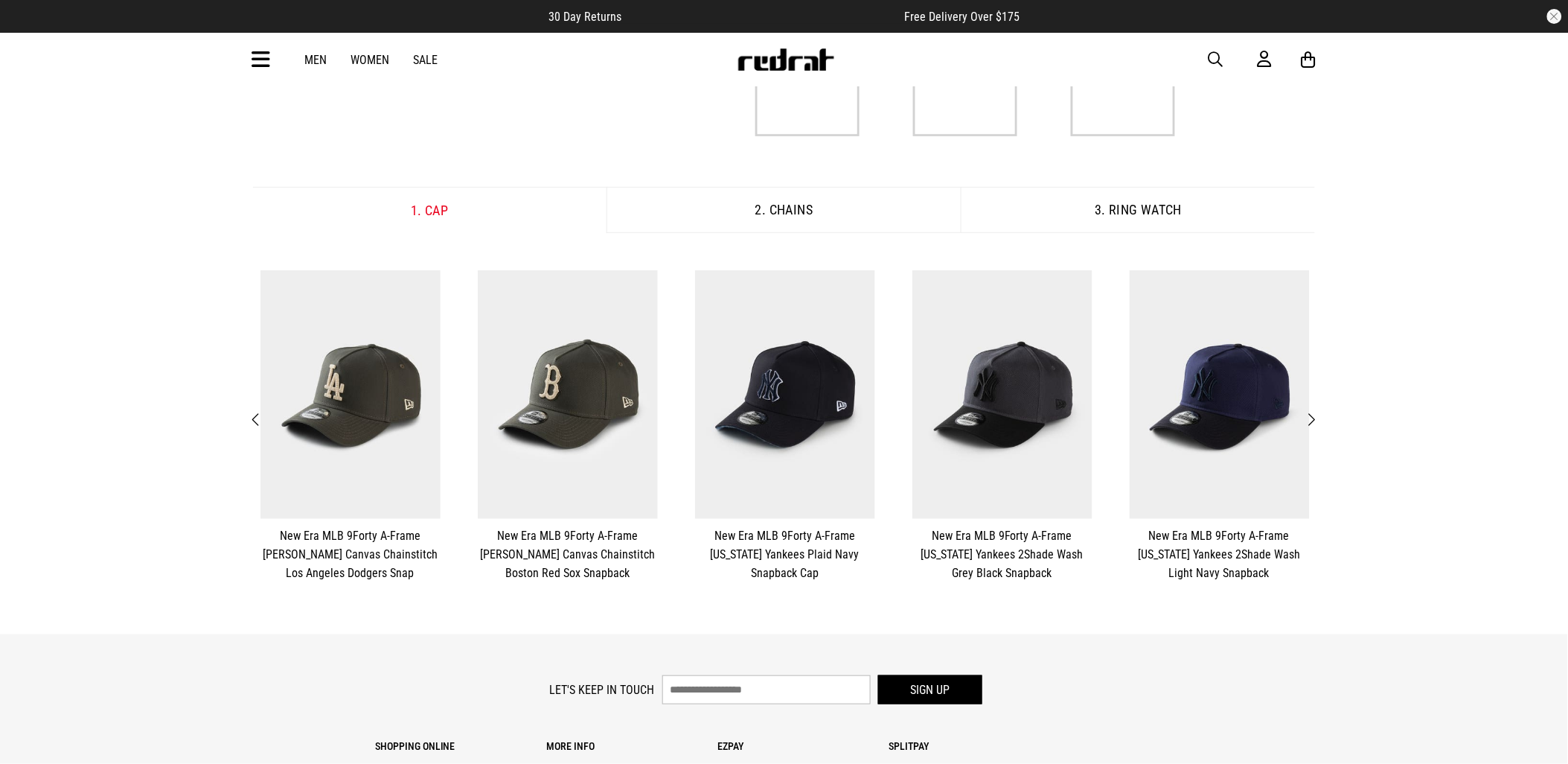
click at [1314, 427] on span "Next" at bounding box center [1312, 420] width 10 height 18
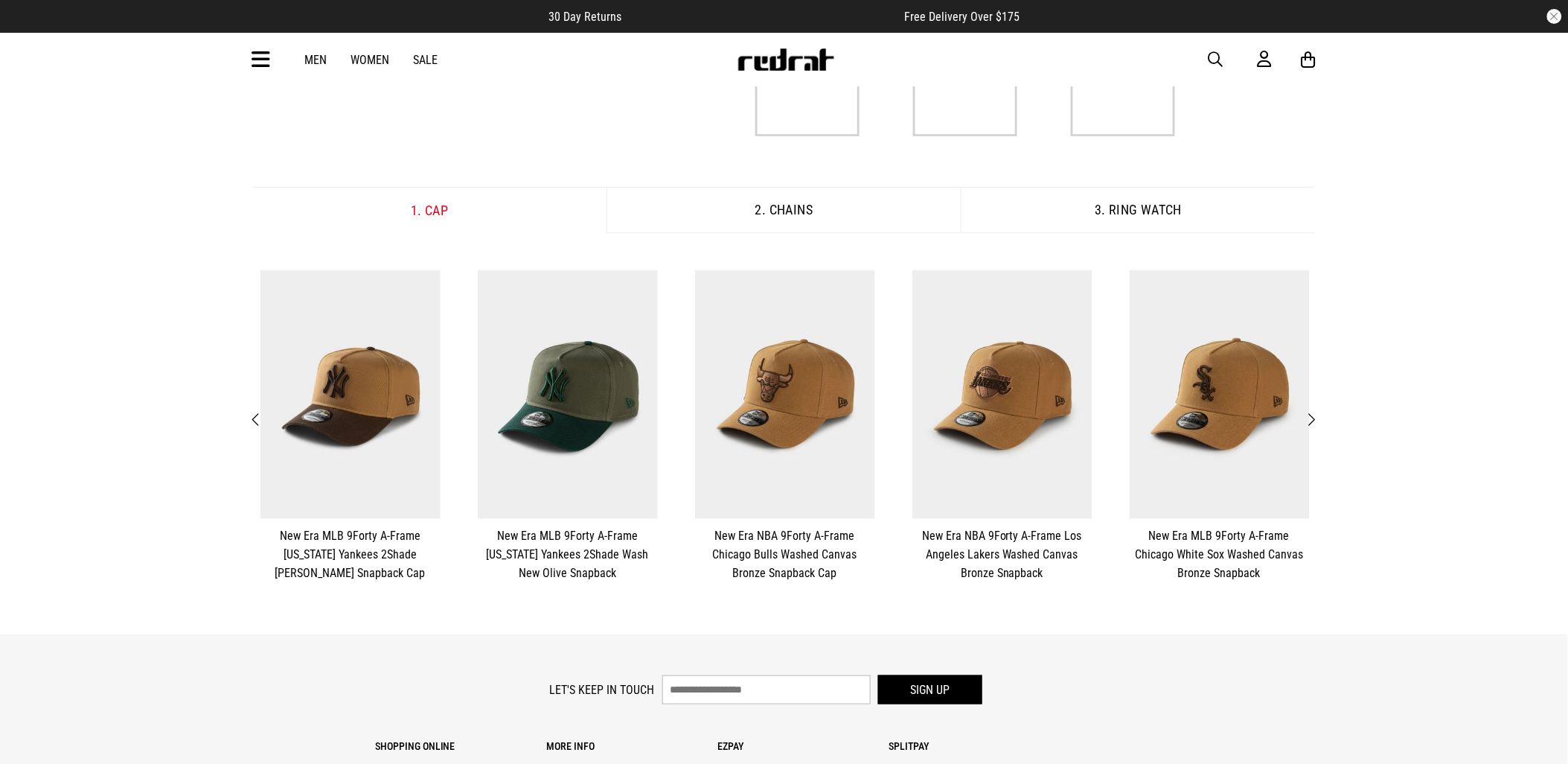
click at [1314, 427] on span "Next" at bounding box center [1312, 420] width 10 height 18
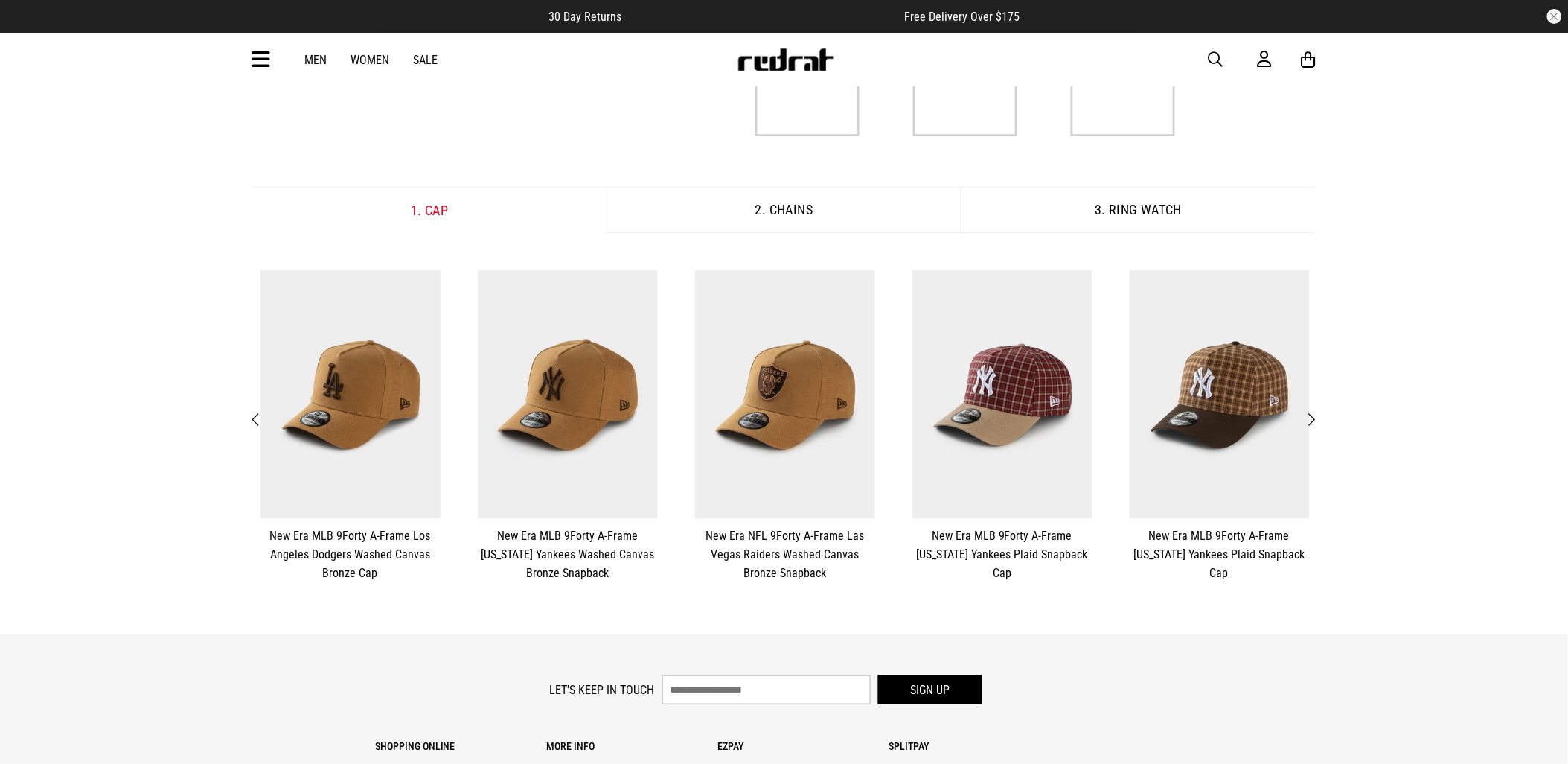
click at [1314, 427] on span "Next" at bounding box center [1312, 420] width 10 height 18
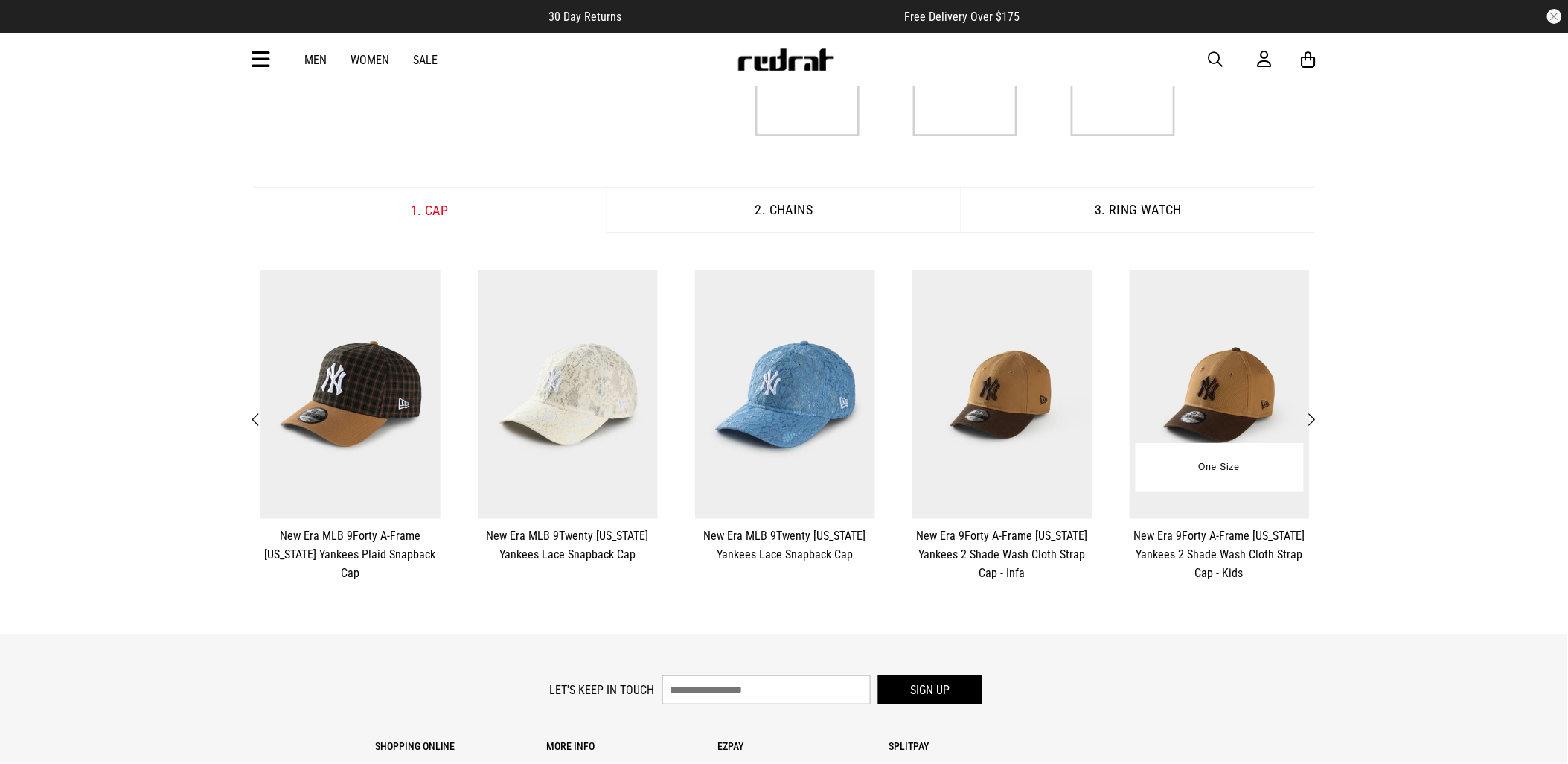
click at [1312, 437] on div "**********" at bounding box center [1220, 426] width 195 height 327
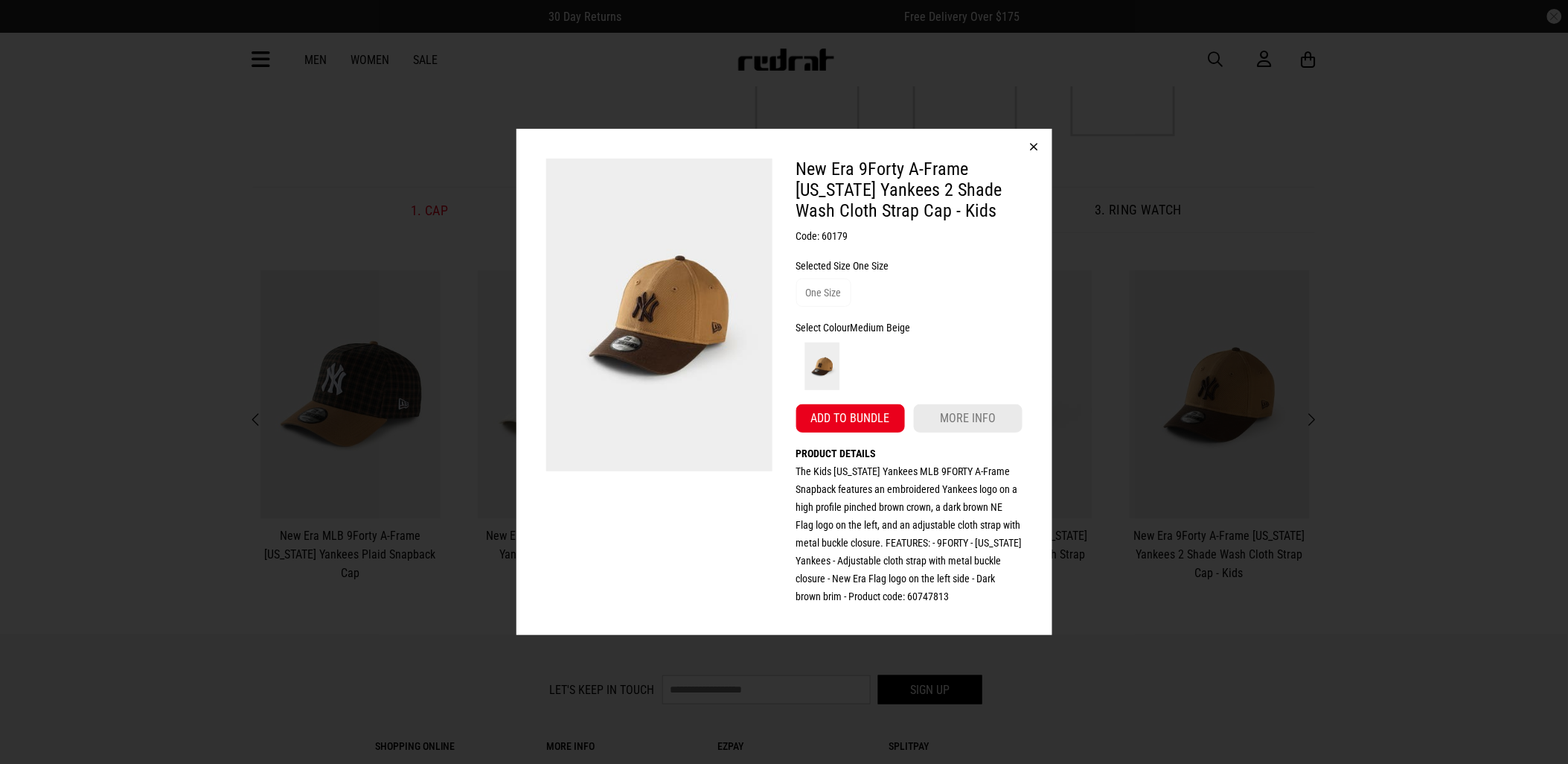
click at [1176, 318] on div "New Era 9Forty A-Frame New York Yankees 2 Shade Wash Cloth Strap Cap - Kids Cod…" at bounding box center [784, 382] width 1568 height 764
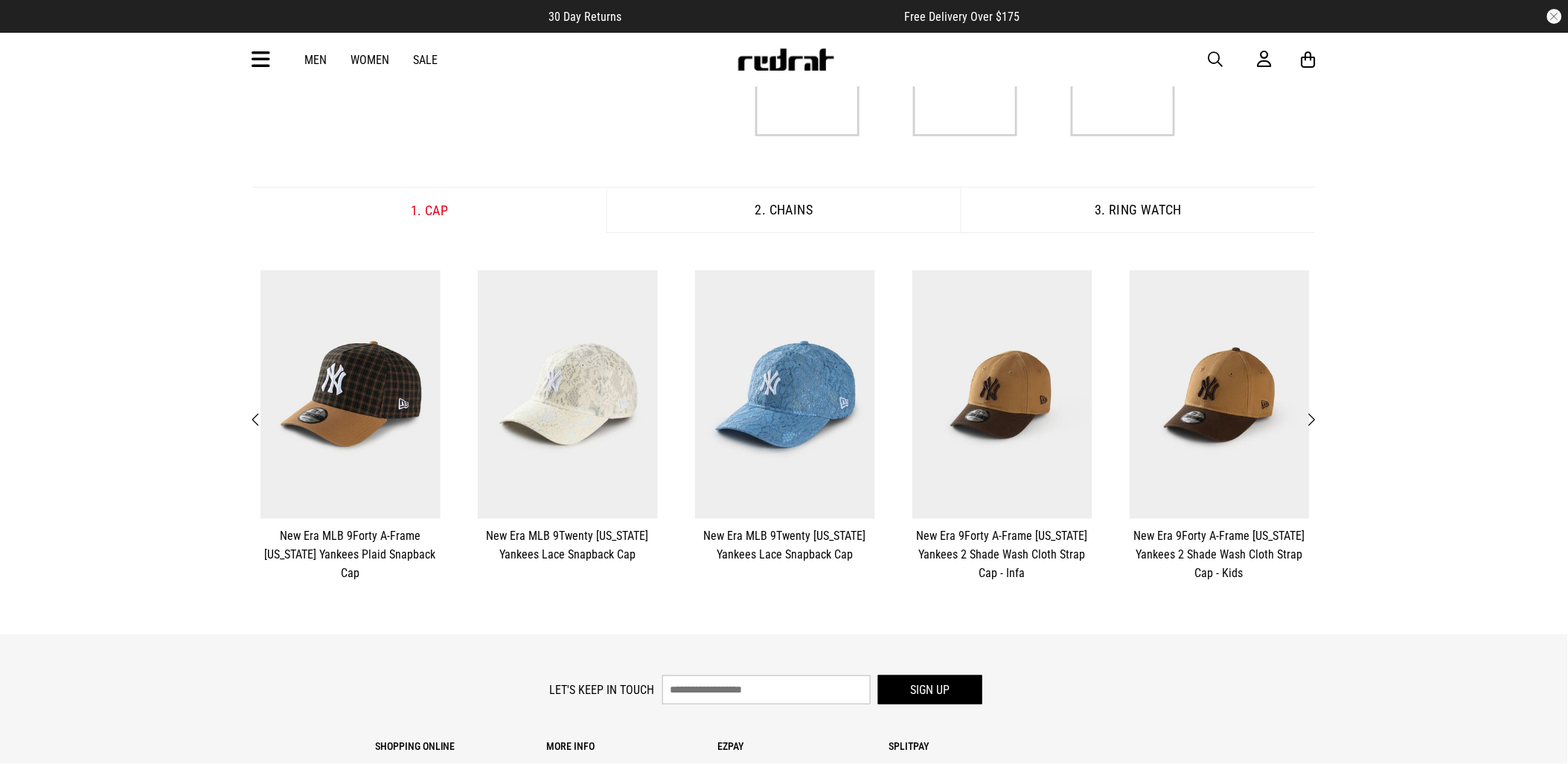
click at [1314, 421] on span "Next" at bounding box center [1312, 420] width 10 height 18
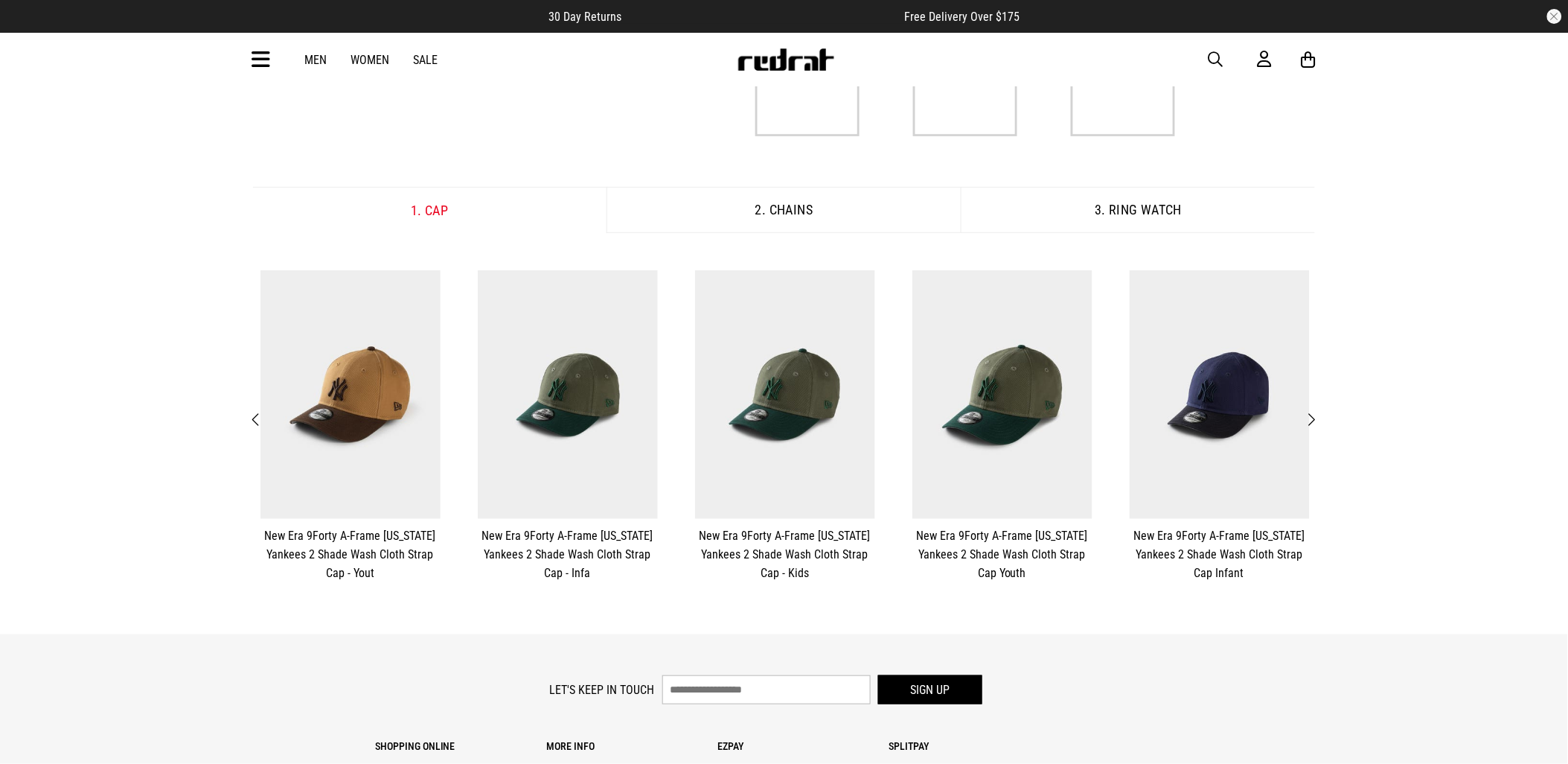
click at [1314, 421] on span "Next" at bounding box center [1312, 420] width 10 height 18
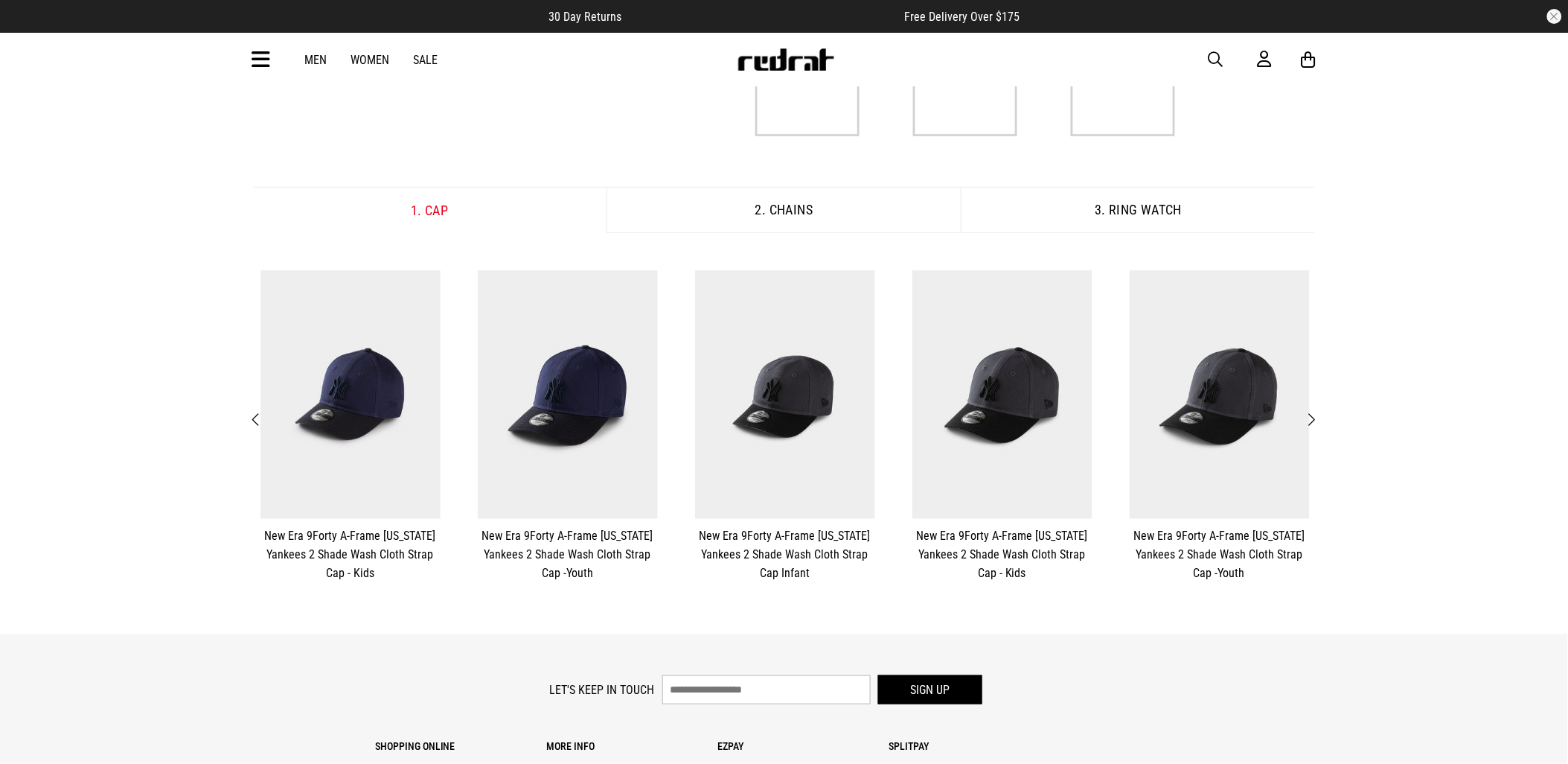
click at [1314, 422] on span "Next" at bounding box center [1312, 420] width 10 height 18
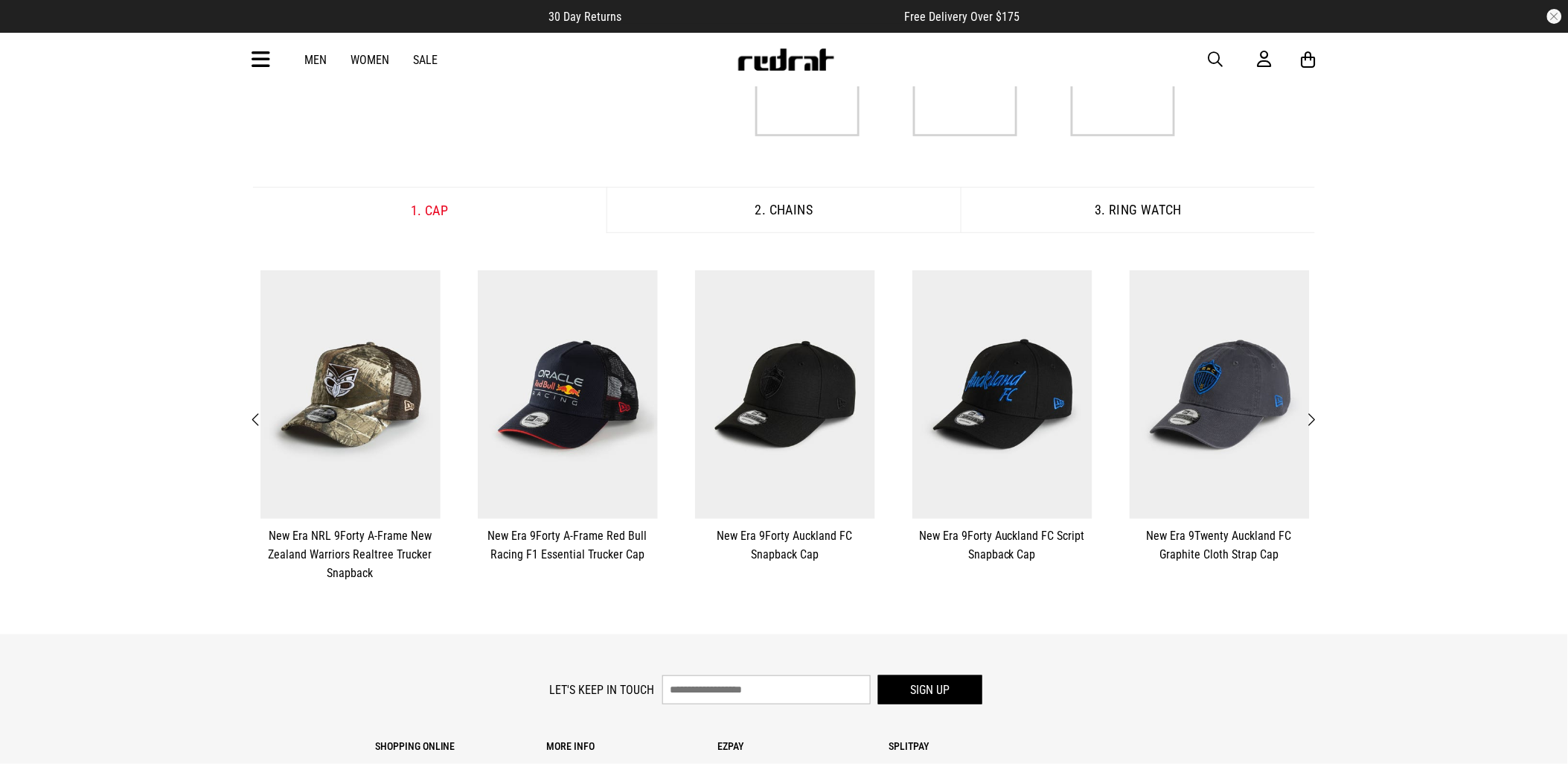
click at [1314, 422] on span "Next" at bounding box center [1312, 420] width 10 height 18
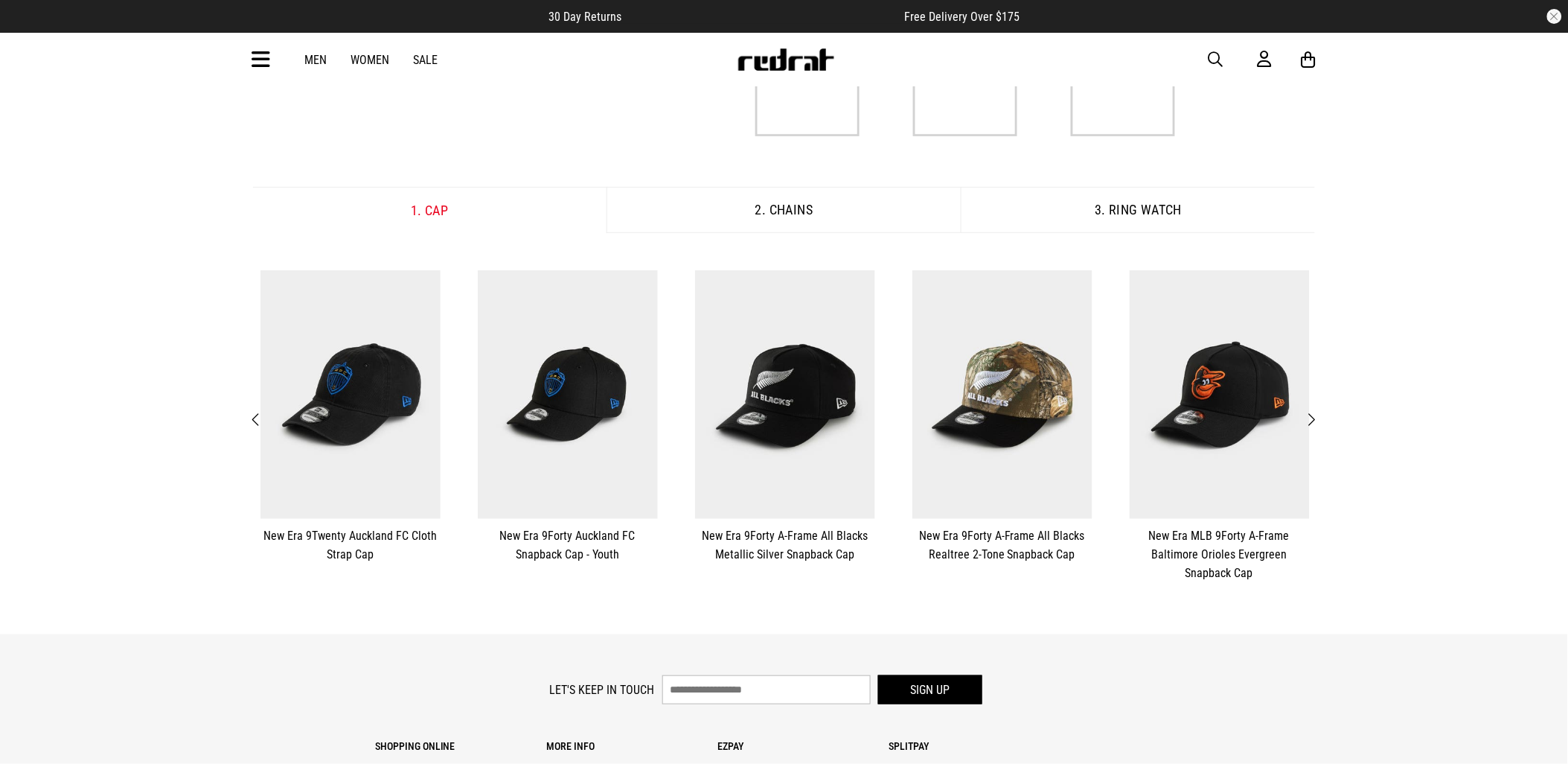
click at [1314, 422] on span "Next" at bounding box center [1312, 420] width 10 height 18
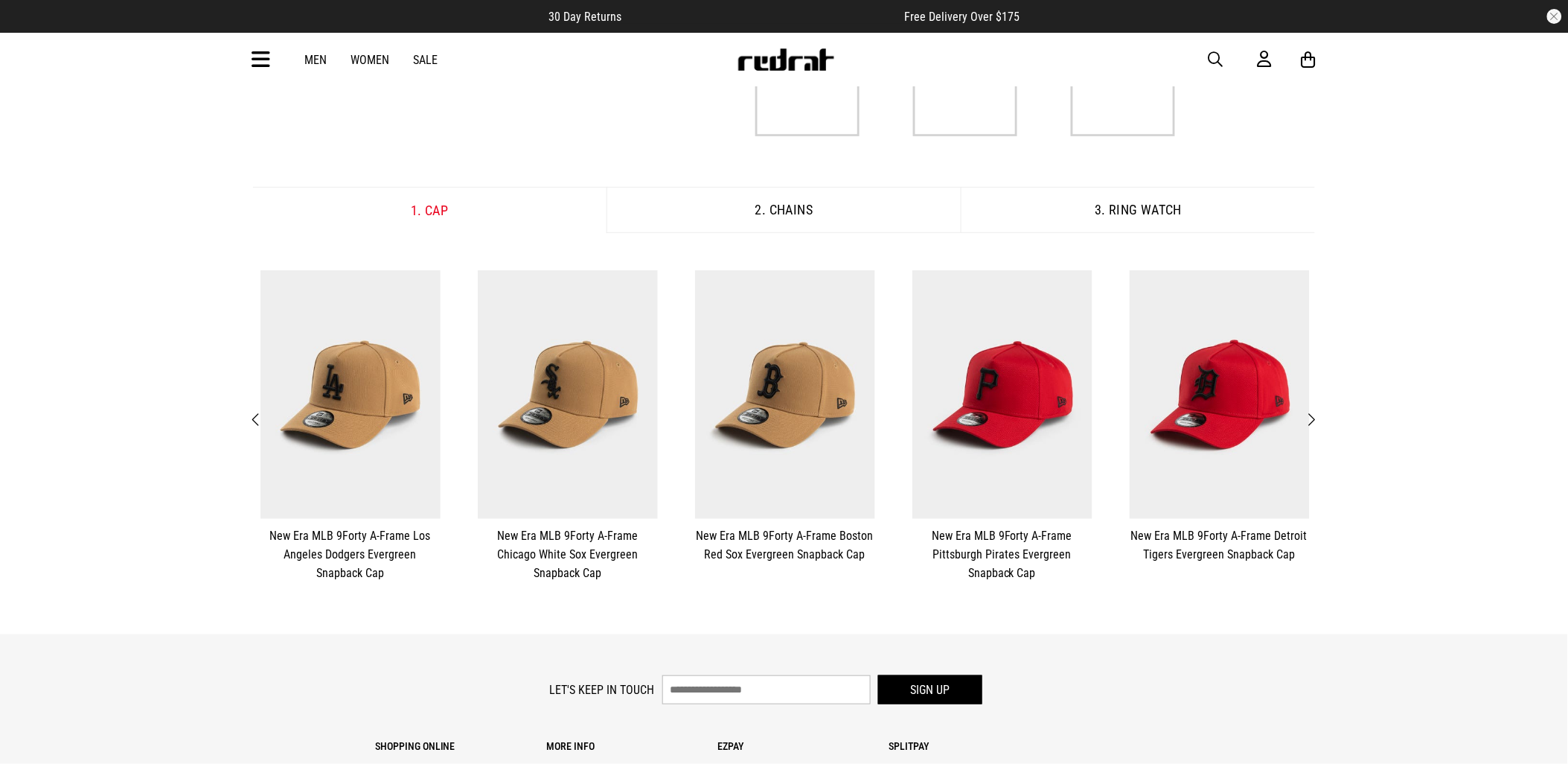
click at [1314, 422] on span "Next" at bounding box center [1312, 420] width 10 height 18
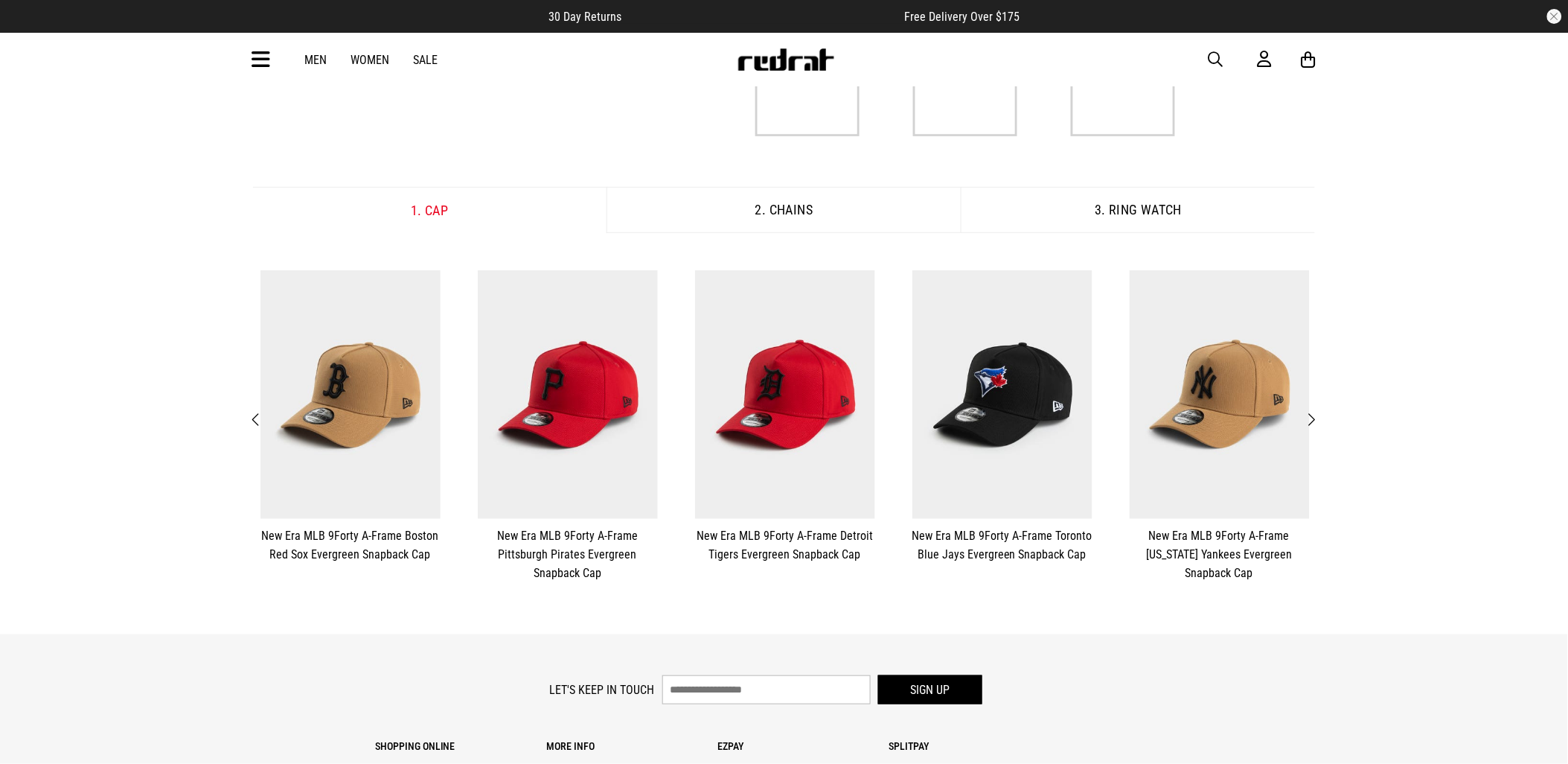
click at [1314, 422] on span "Next" at bounding box center [1312, 420] width 10 height 18
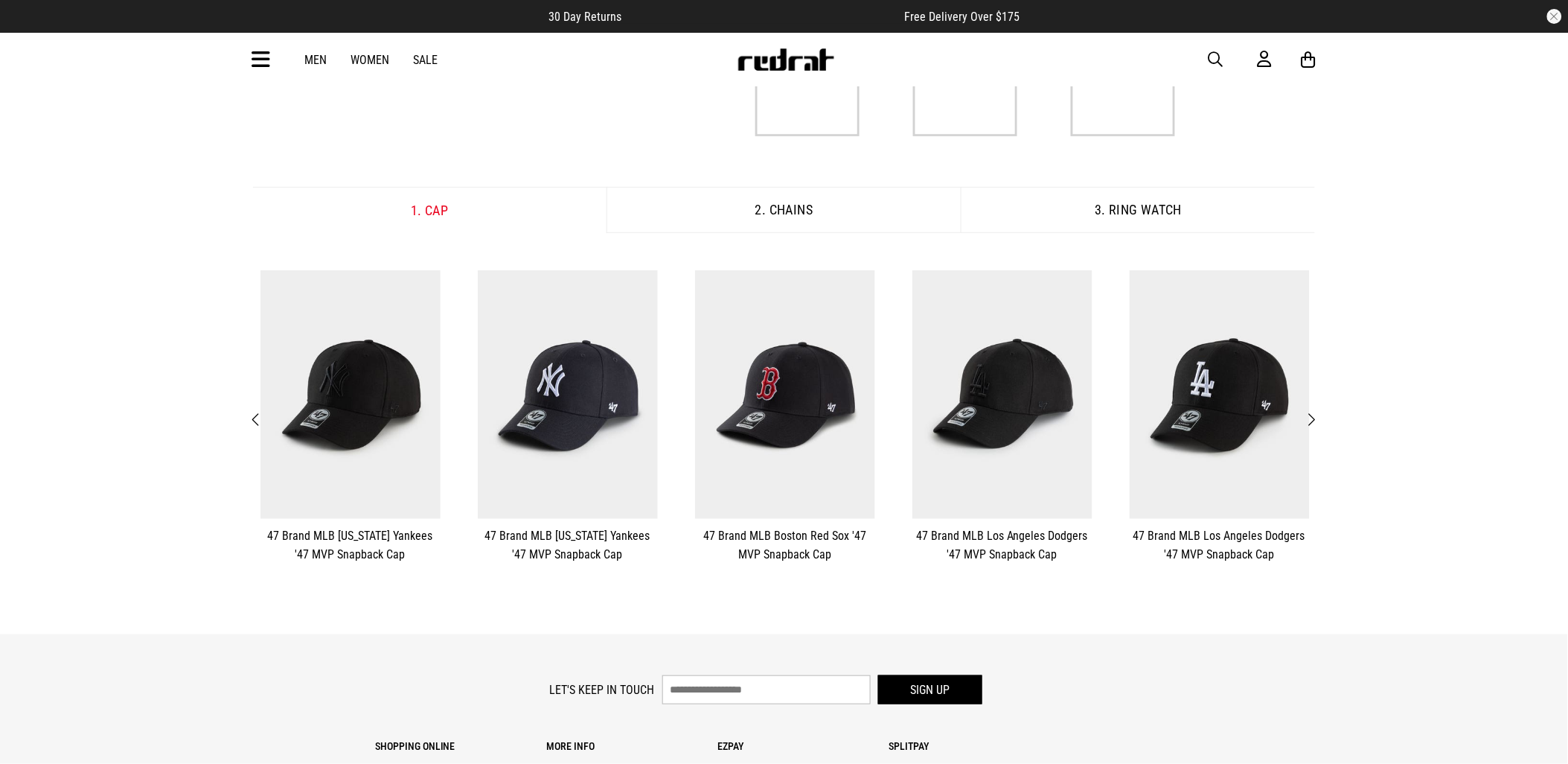
click at [1314, 422] on span "Next" at bounding box center [1312, 420] width 10 height 18
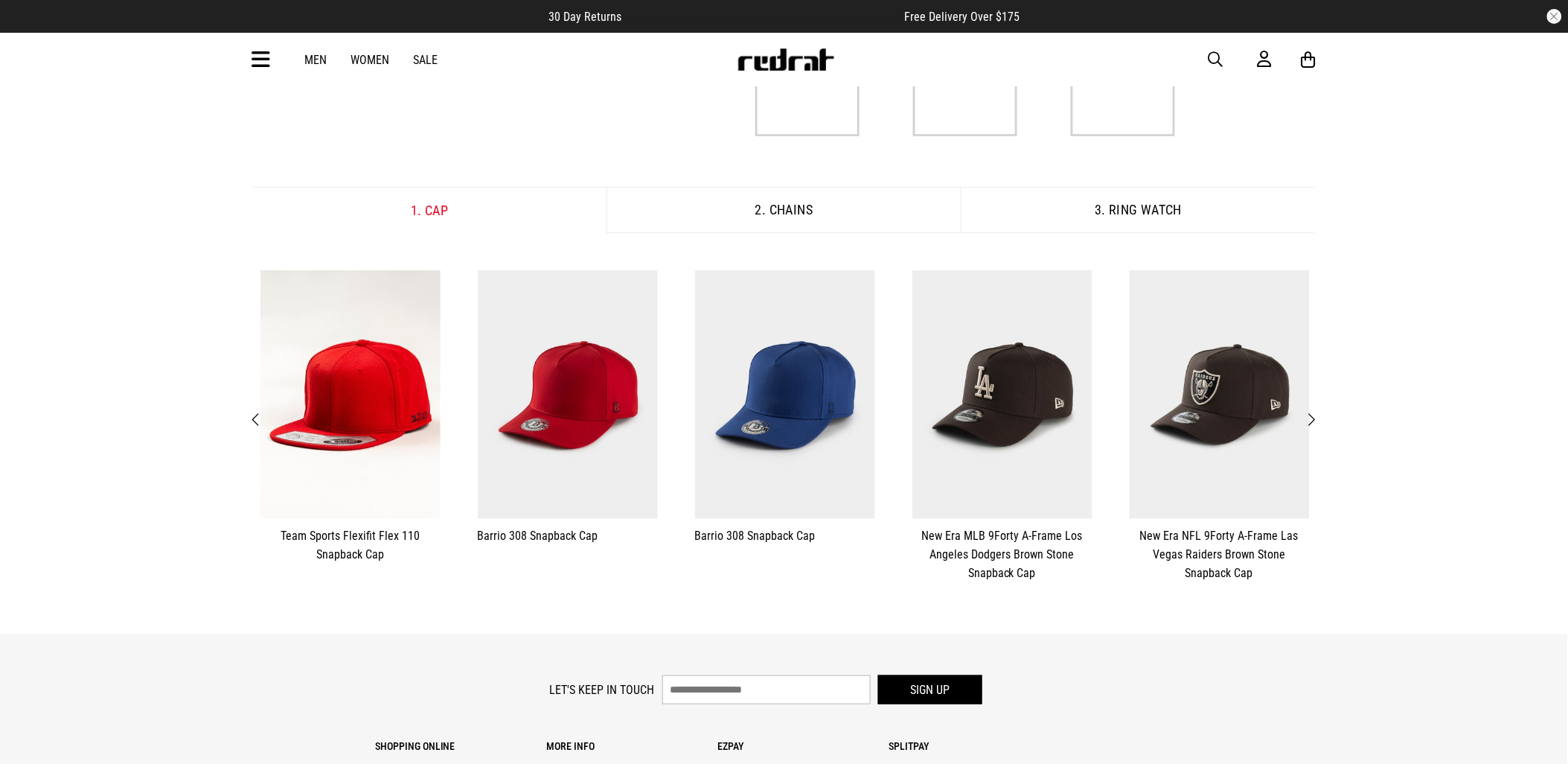
click at [1314, 422] on span "Next" at bounding box center [1312, 420] width 10 height 18
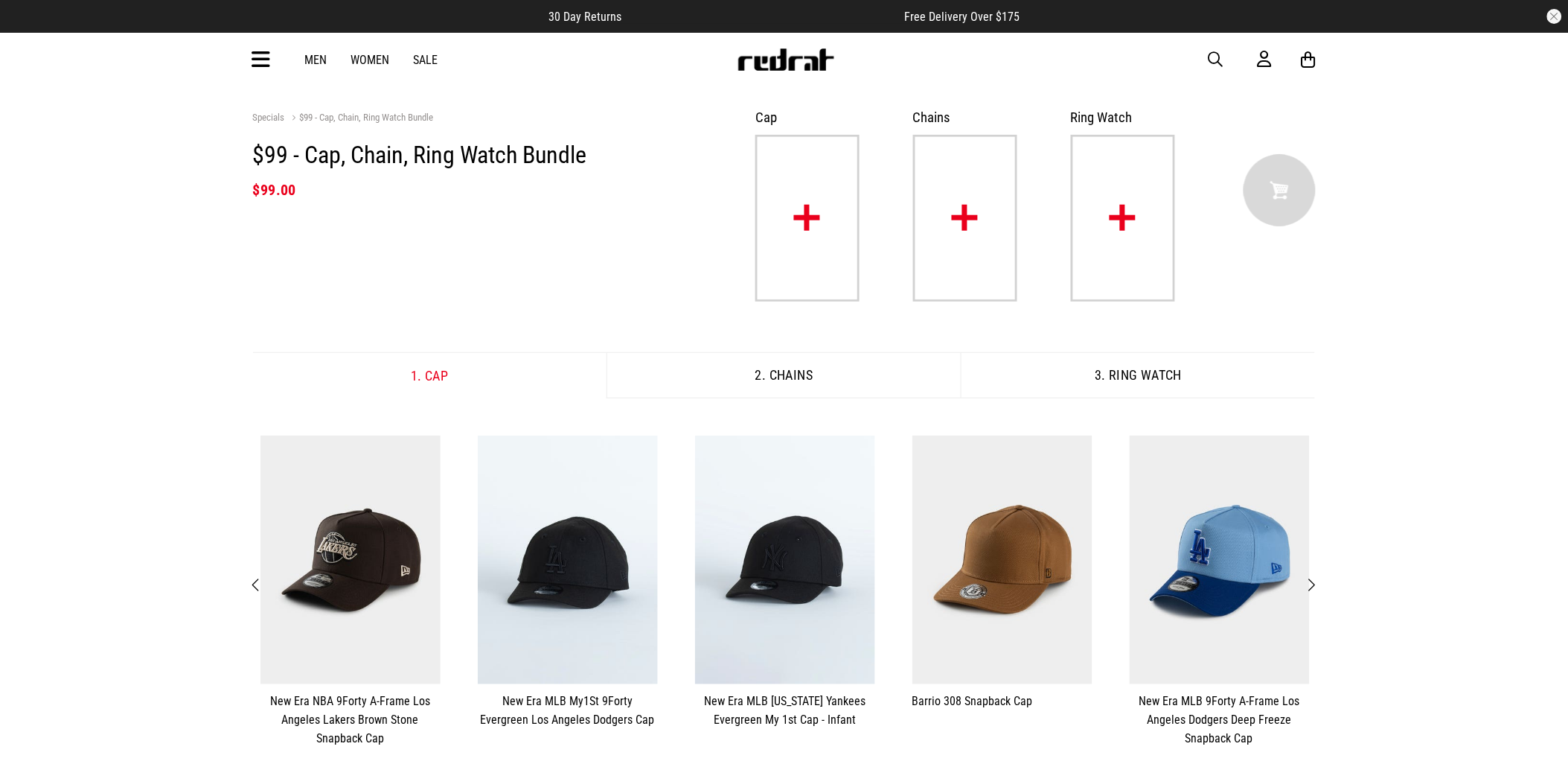
click at [1104, 186] on img at bounding box center [1123, 217] width 105 height 166
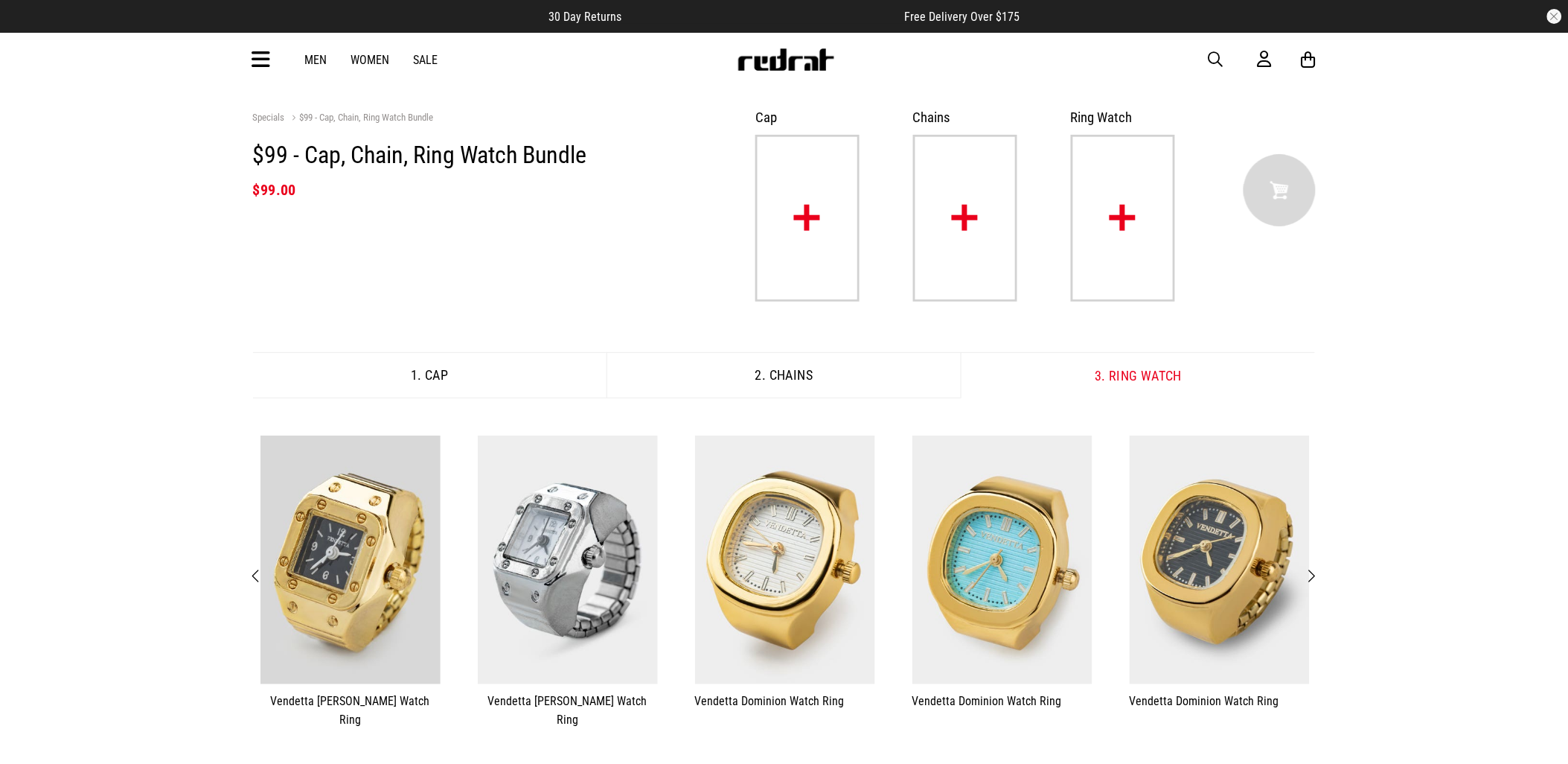
click at [1212, 55] on span "button" at bounding box center [1216, 60] width 15 height 18
drag, startPoint x: 563, startPoint y: 57, endPoint x: 561, endPoint y: 46, distance: 11.2
click at [563, 55] on input "search" at bounding box center [746, 59] width 447 height 30
type input "*******"
click at [942, 47] on button "submit" at bounding box center [954, 60] width 26 height 26
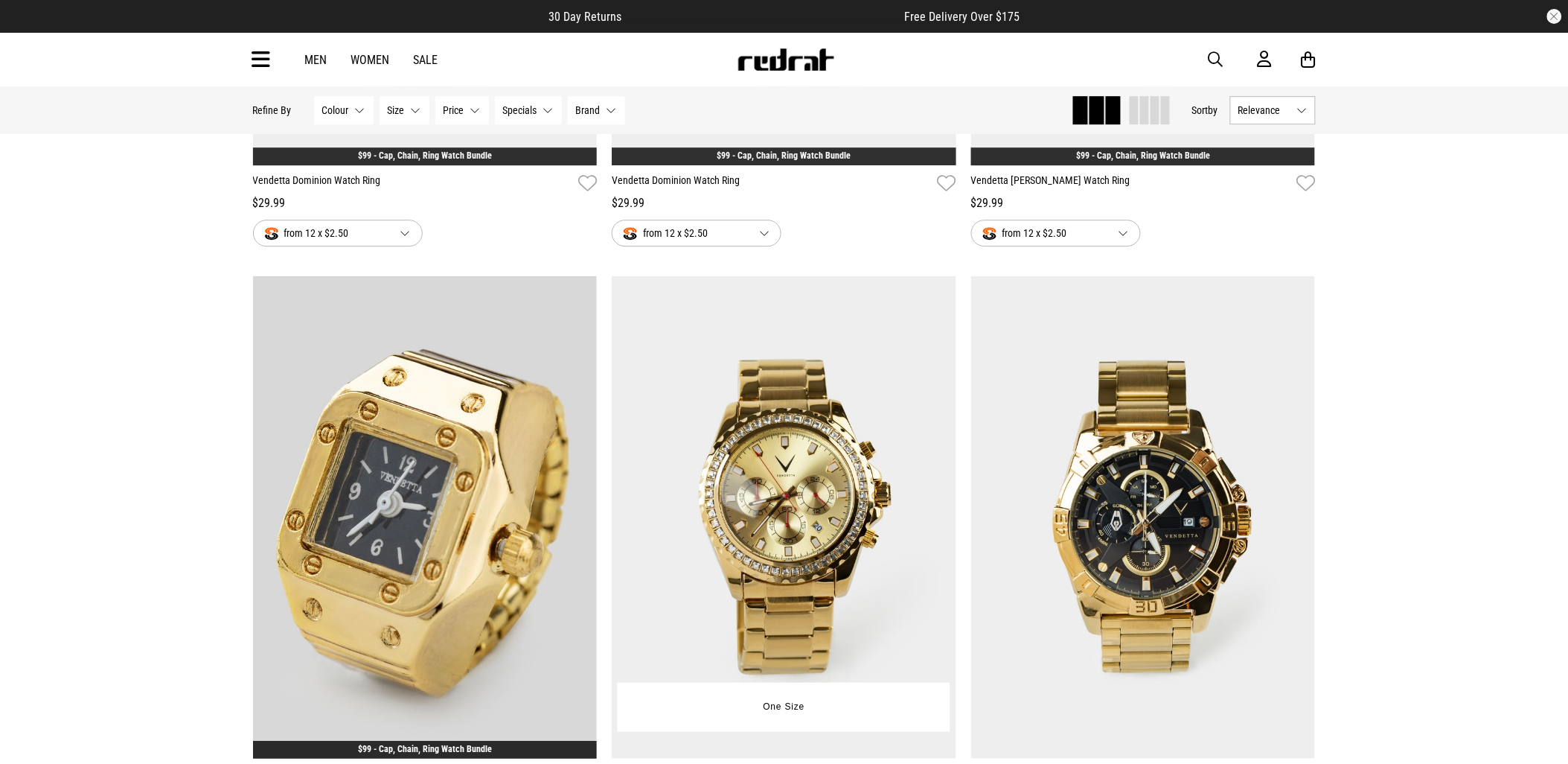
scroll to position [3557, 0]
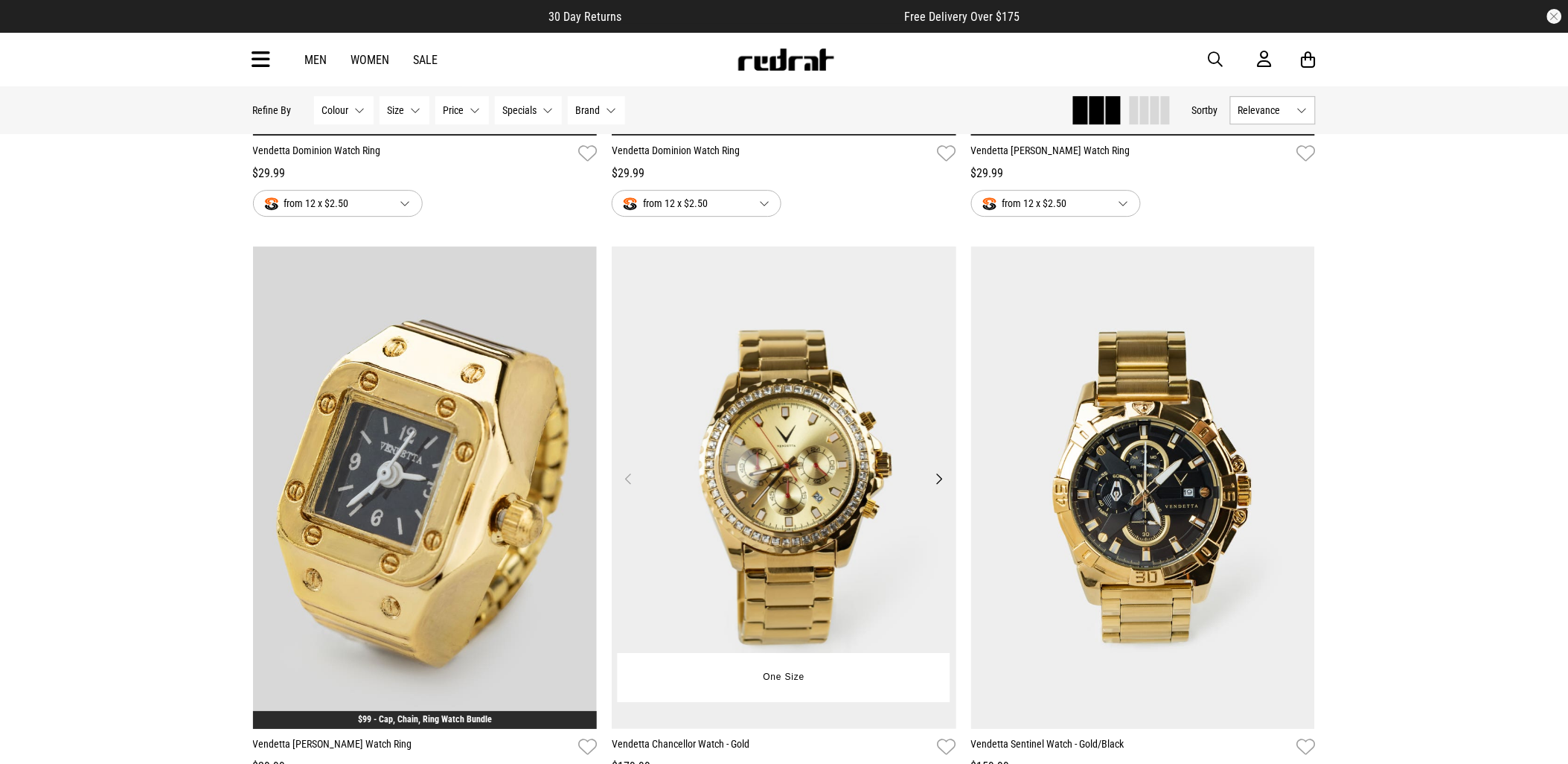
click at [792, 426] on img at bounding box center [784, 488] width 345 height 483
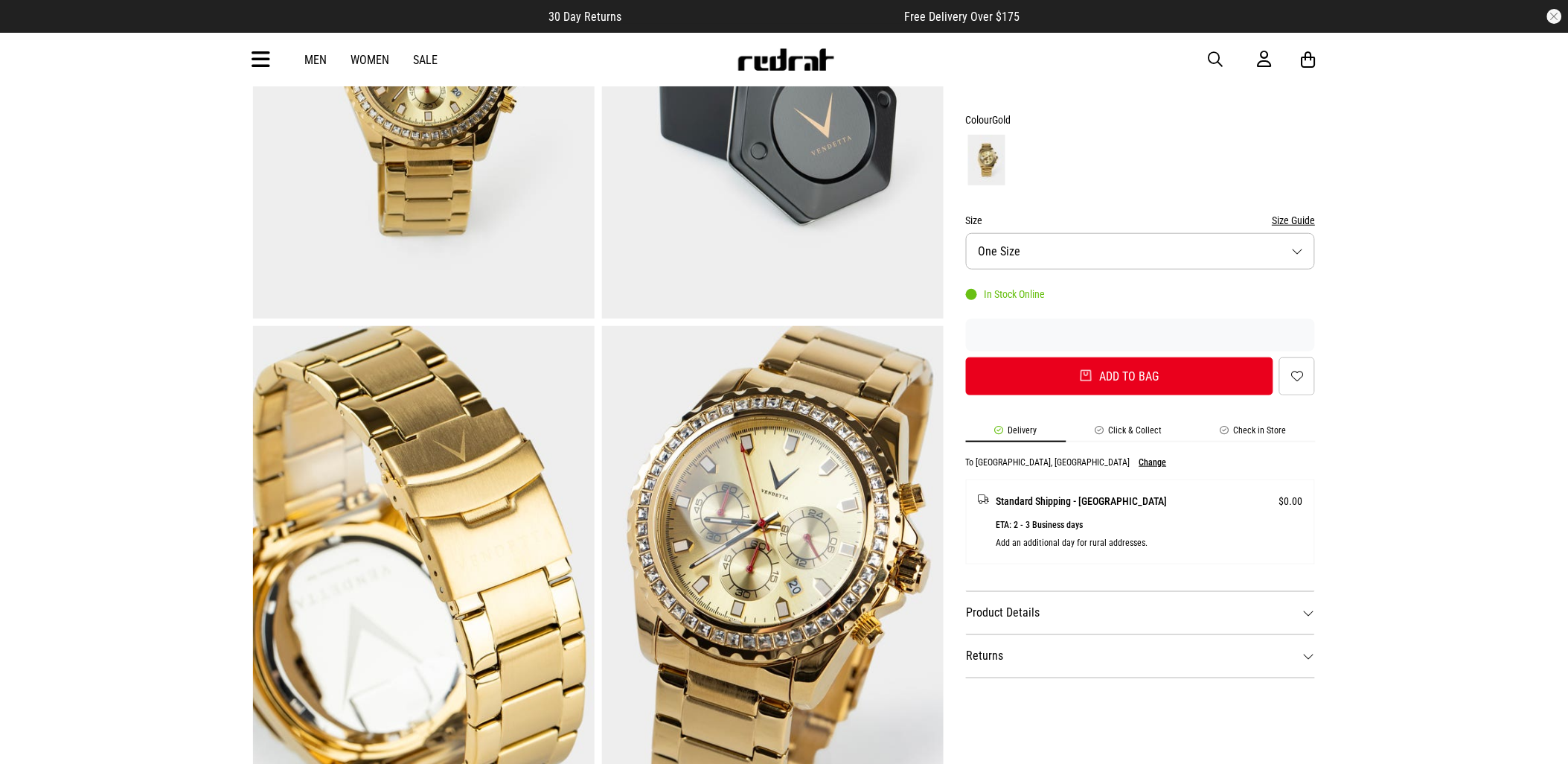
scroll to position [331, 0]
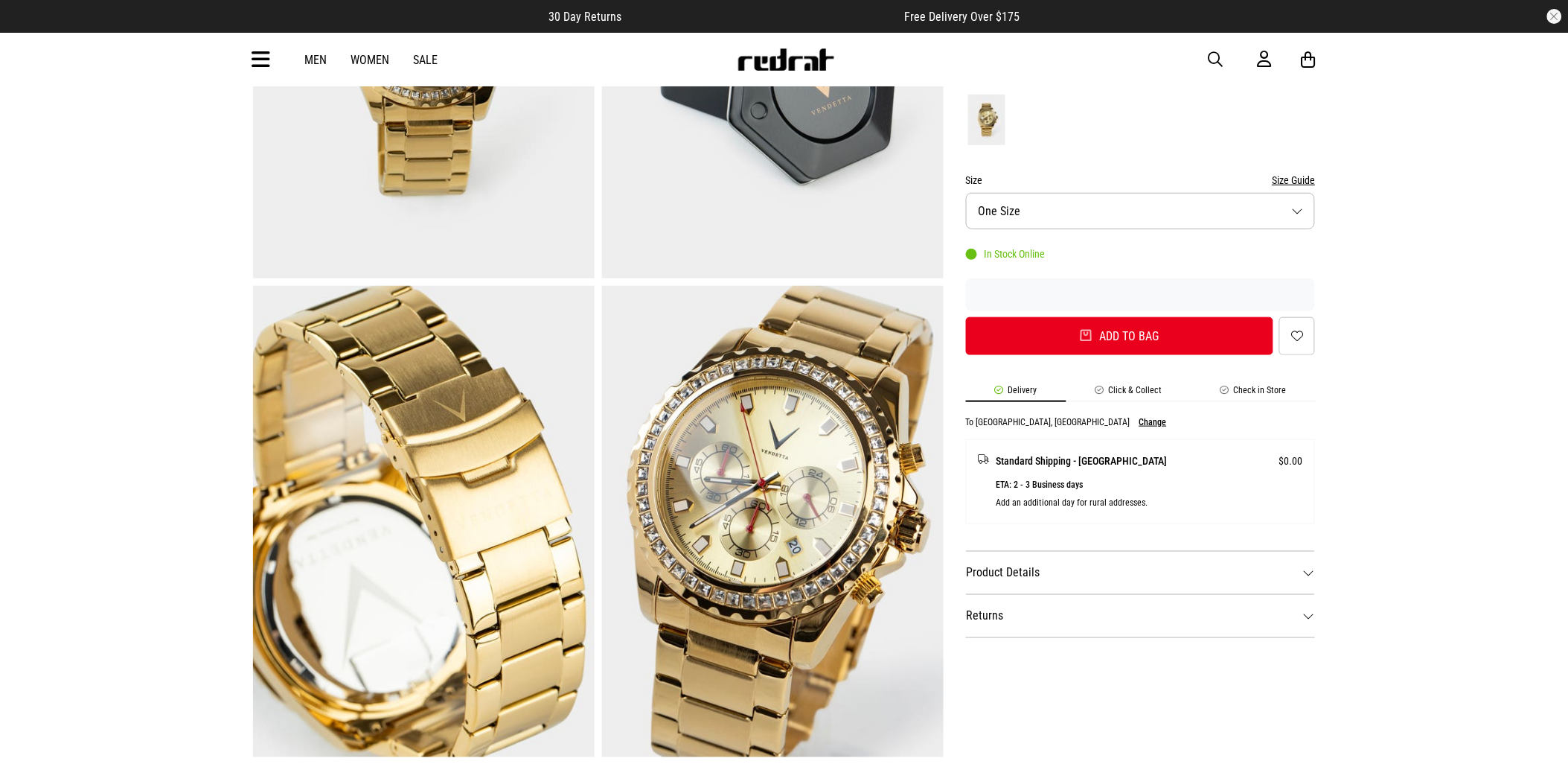
click at [1047, 574] on dt "Product Details" at bounding box center [1141, 572] width 350 height 43
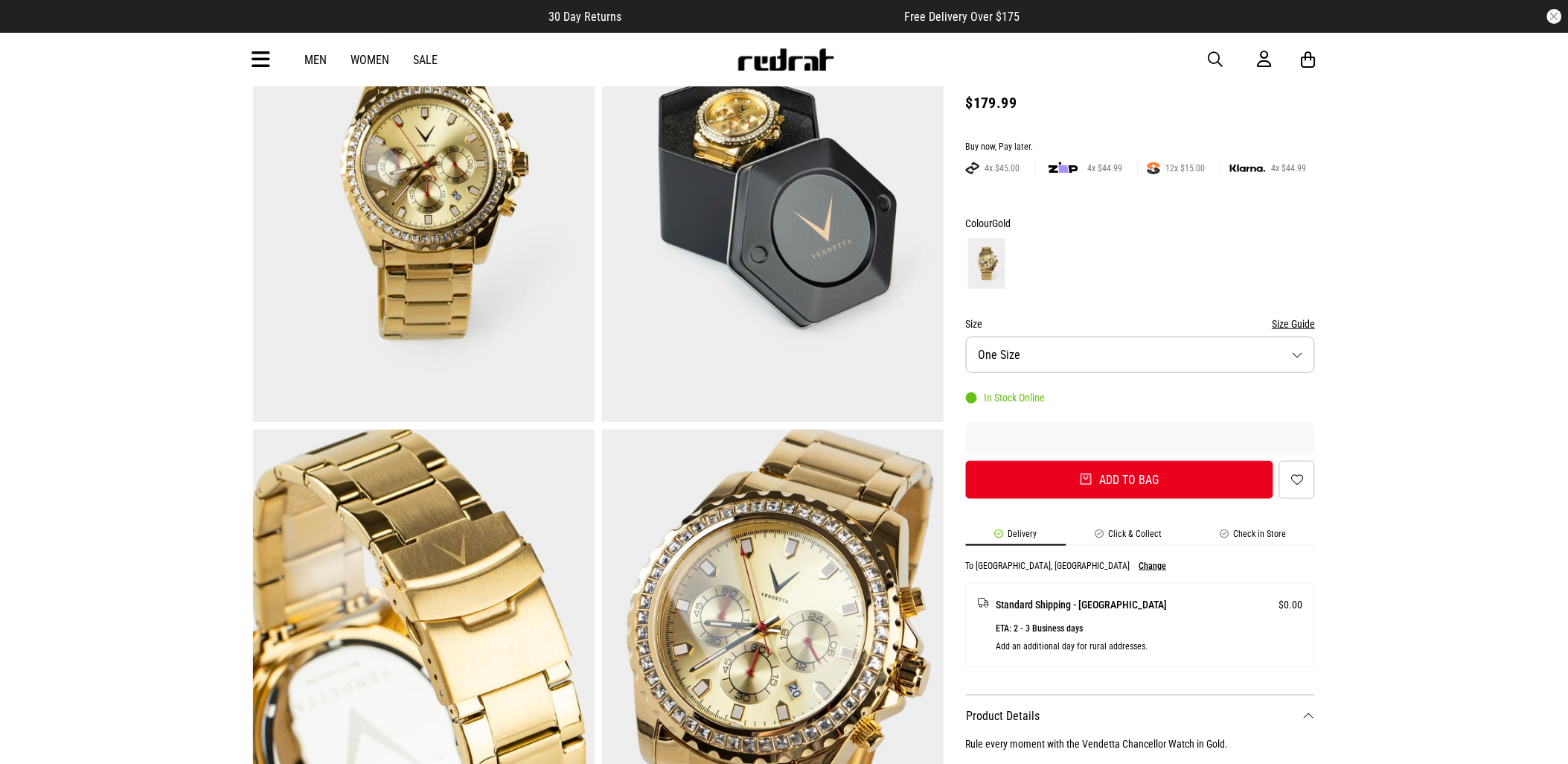
scroll to position [83, 0]
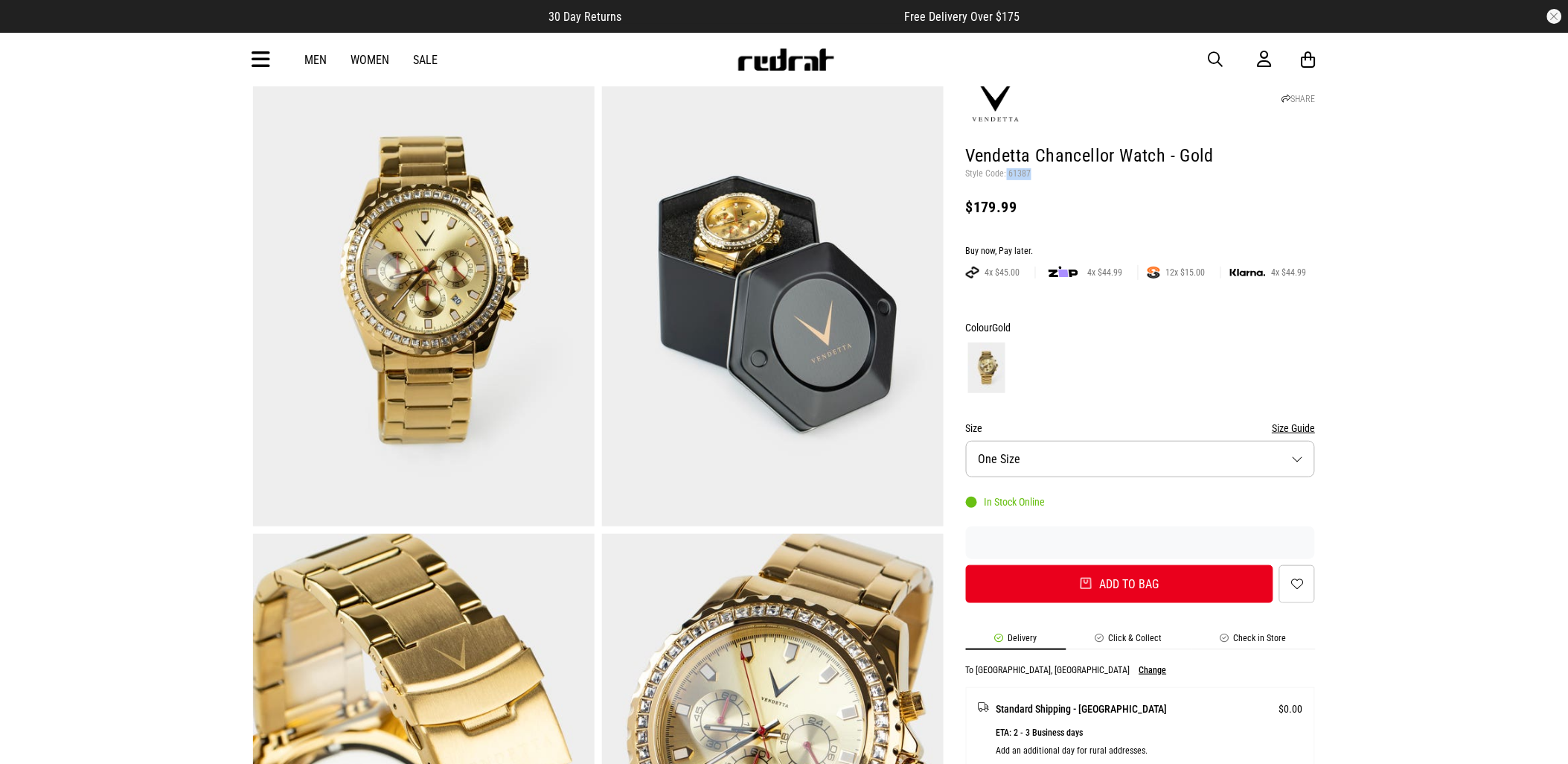
drag, startPoint x: 1029, startPoint y: 175, endPoint x: 1000, endPoint y: 175, distance: 29.0
click at [1002, 175] on p "Style Code: 61387" at bounding box center [1141, 174] width 350 height 12
copy p ": 61387"
